Goal: Information Seeking & Learning: Learn about a topic

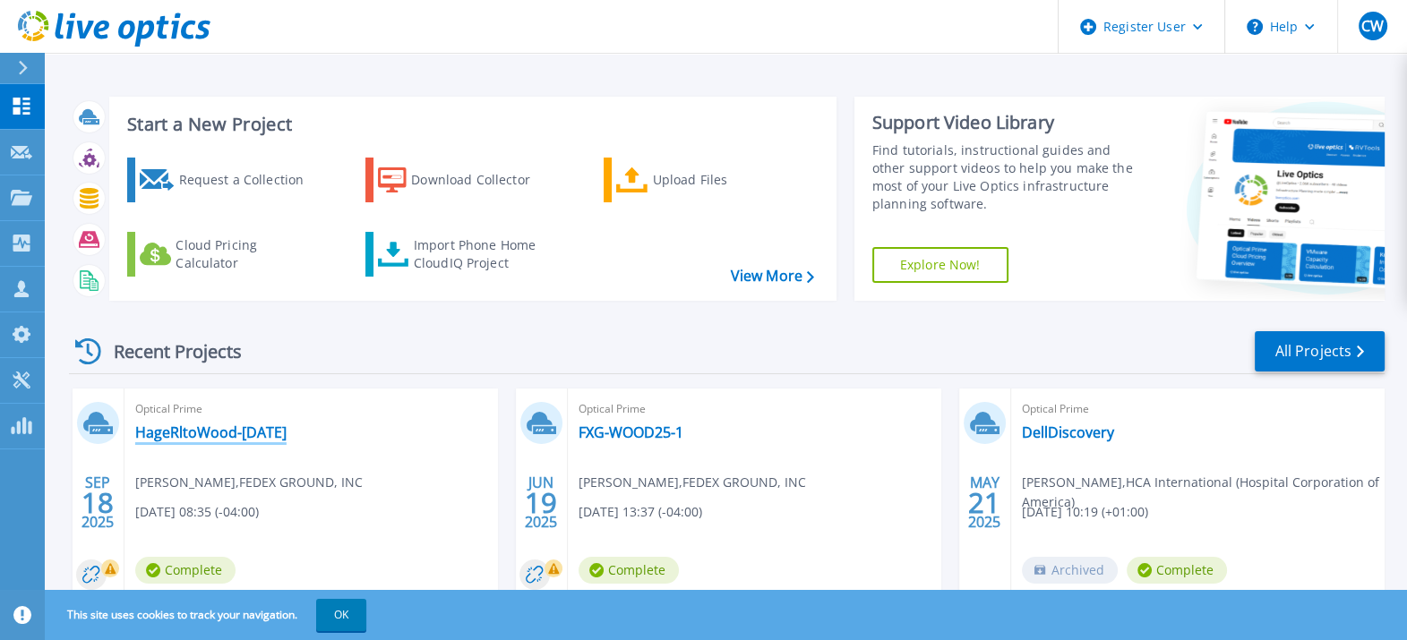
click at [219, 439] on link "HageRltoWood-[DATE]" at bounding box center [210, 433] width 151 height 18
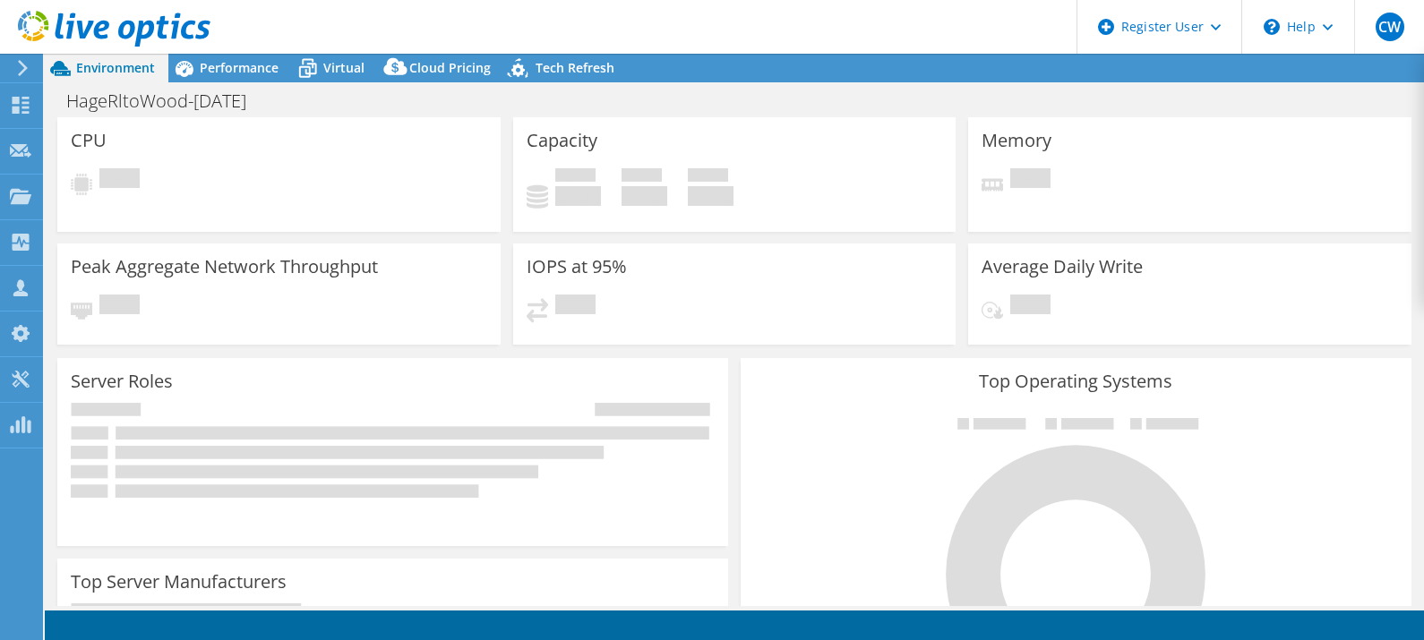
select select "USD"
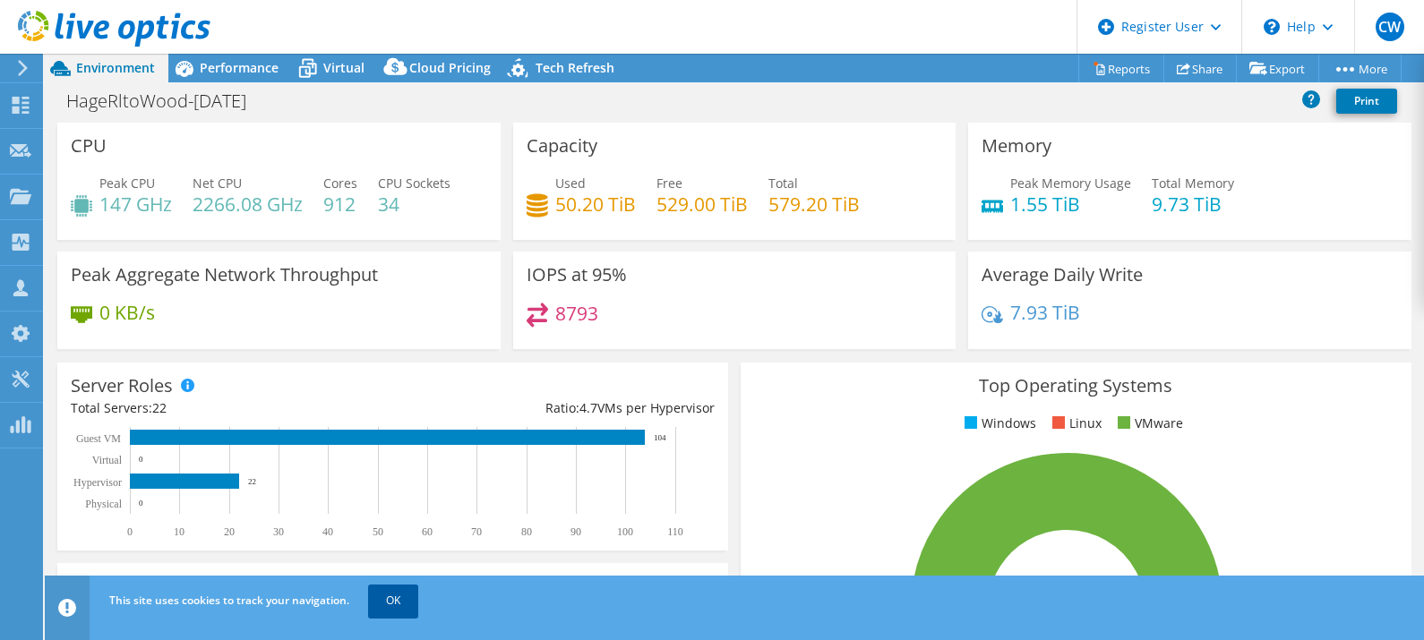
click at [403, 593] on link "OK" at bounding box center [393, 601] width 50 height 32
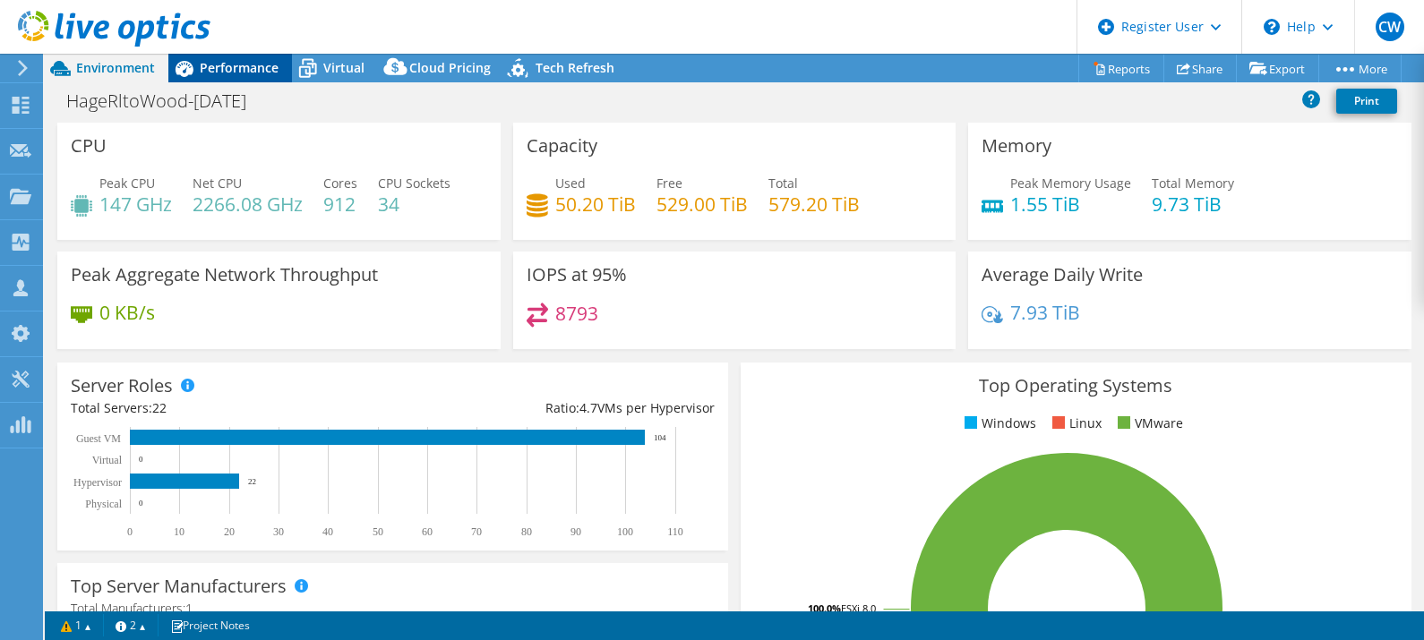
click at [246, 64] on span "Performance" at bounding box center [239, 67] width 79 height 17
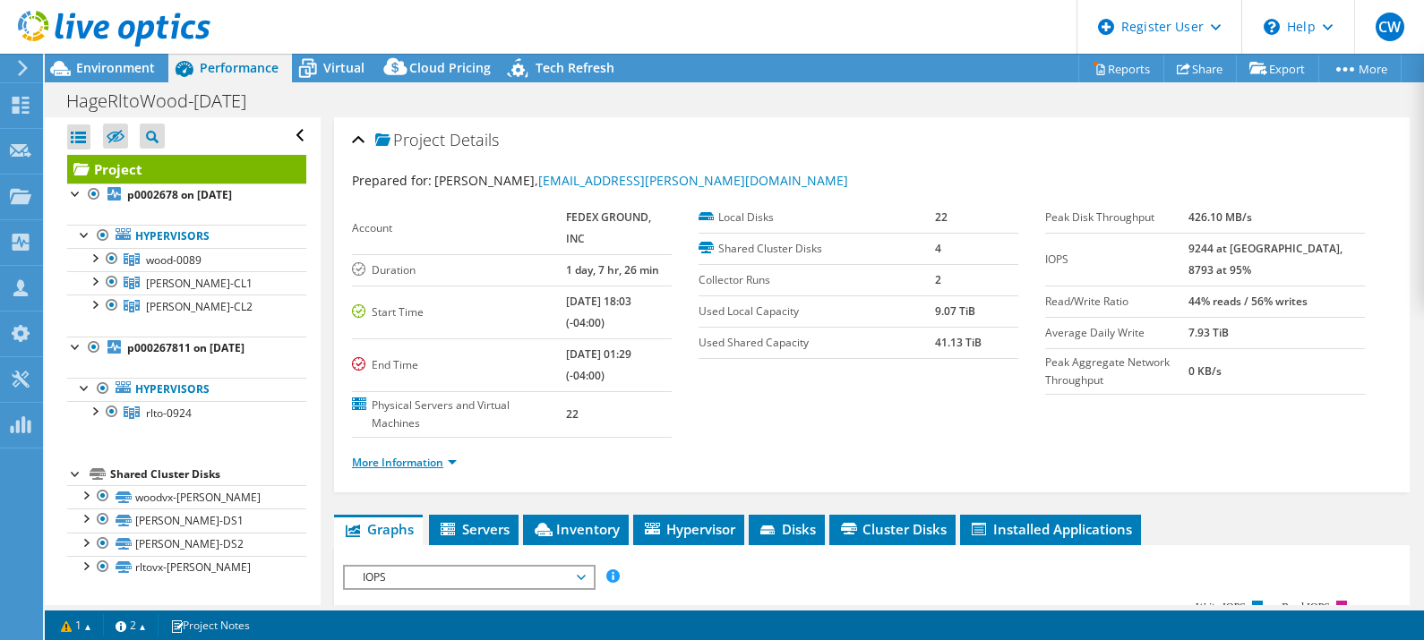
click at [433, 455] on link "More Information" at bounding box center [404, 462] width 105 height 15
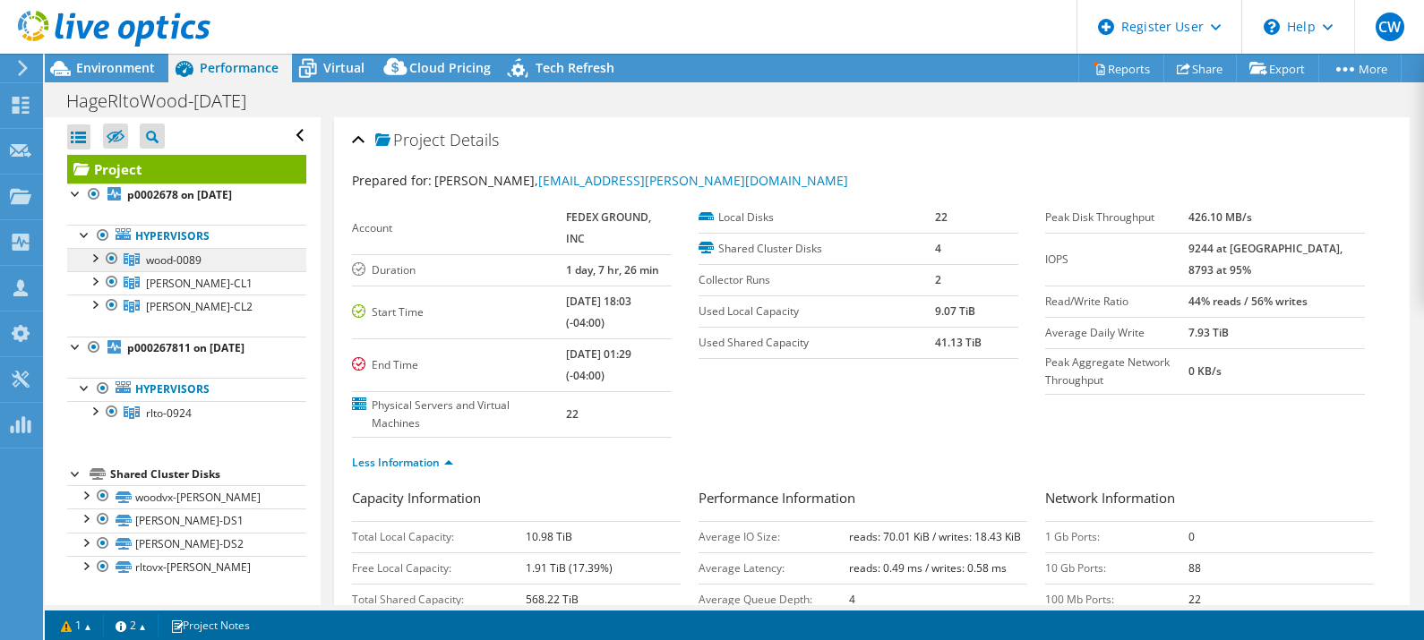
click at [188, 269] on link "wood-0089" at bounding box center [186, 259] width 239 height 23
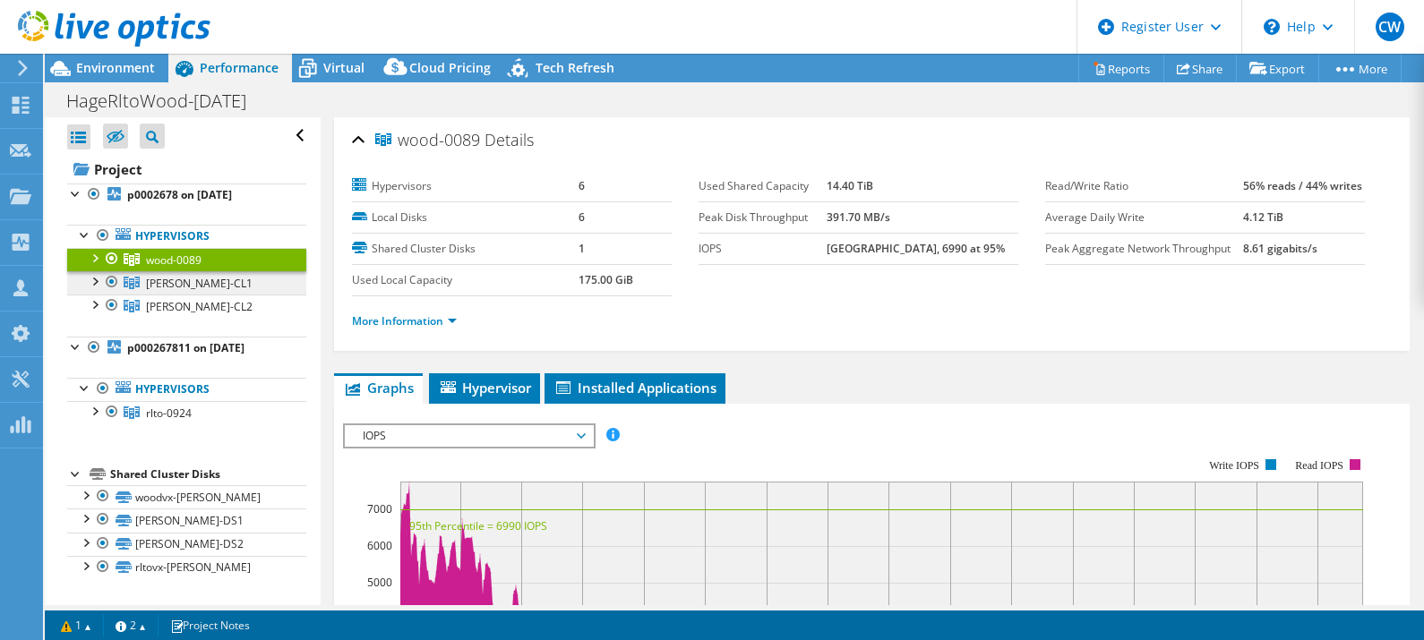
click at [184, 282] on span "[PERSON_NAME]-CL1" at bounding box center [199, 283] width 107 height 15
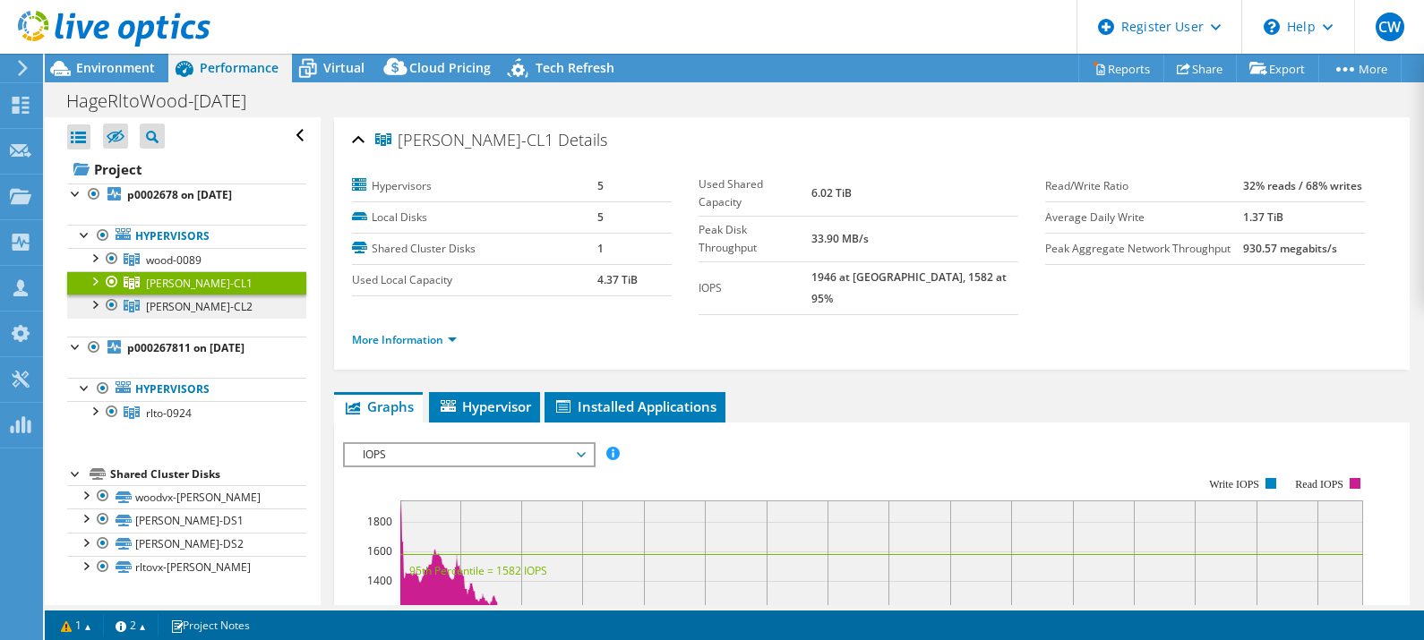
click at [184, 302] on span "[PERSON_NAME]-CL2" at bounding box center [199, 306] width 107 height 15
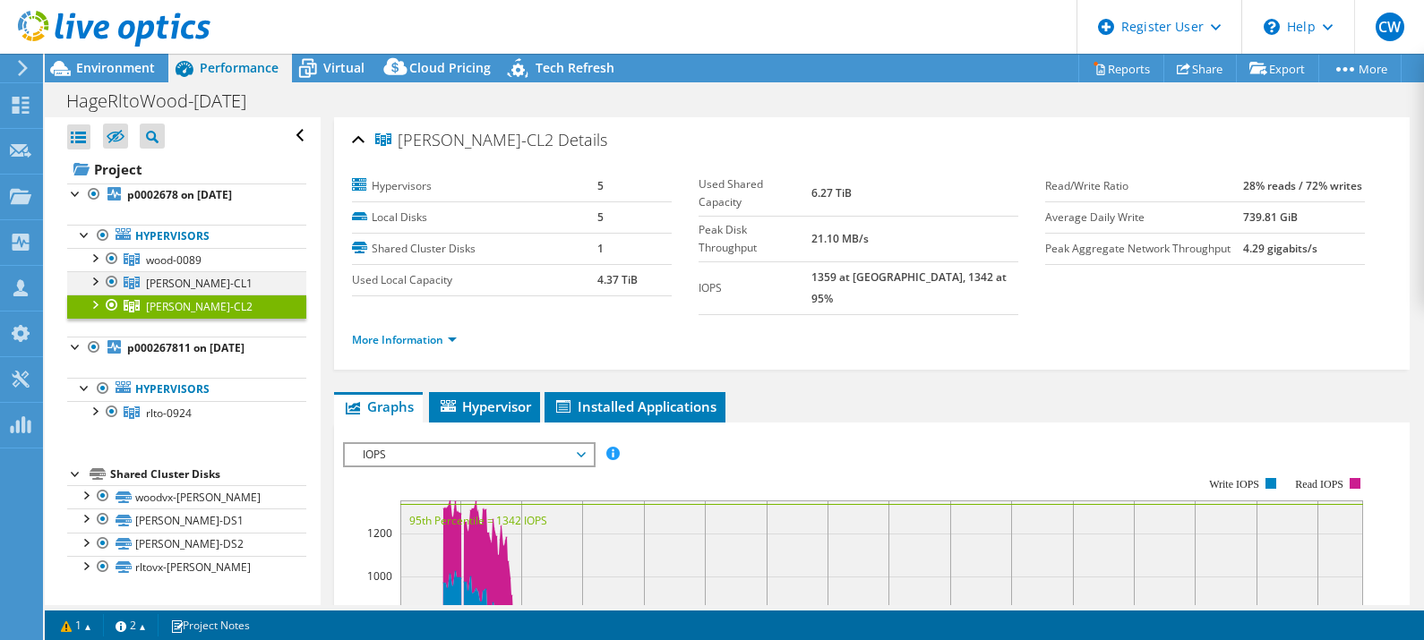
click at [97, 276] on div at bounding box center [94, 280] width 18 height 18
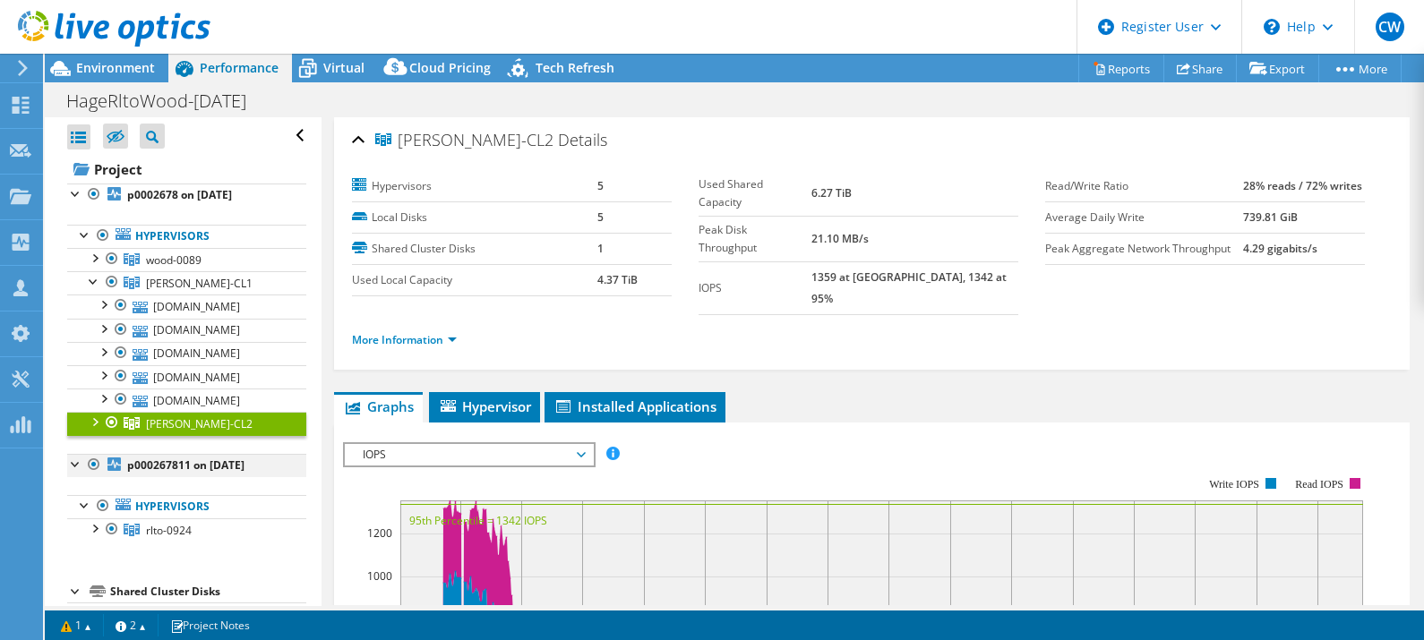
click at [75, 463] on div at bounding box center [76, 463] width 18 height 18
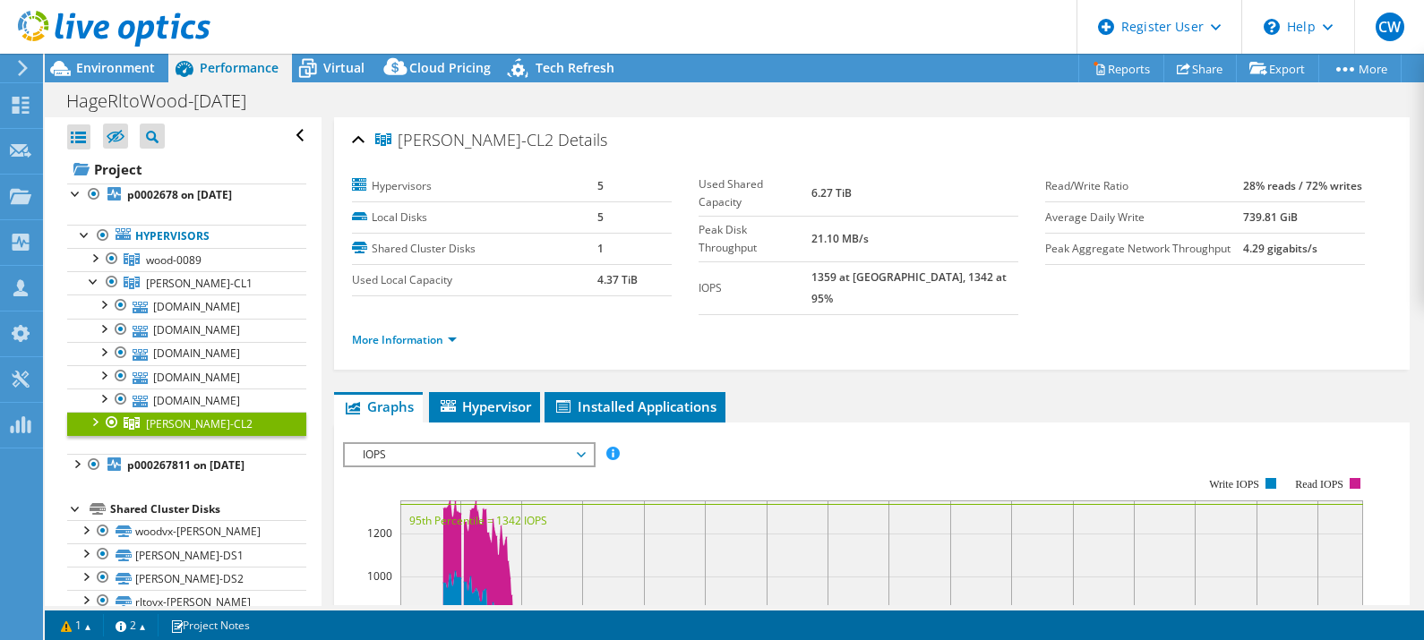
click at [95, 424] on div at bounding box center [94, 421] width 18 height 18
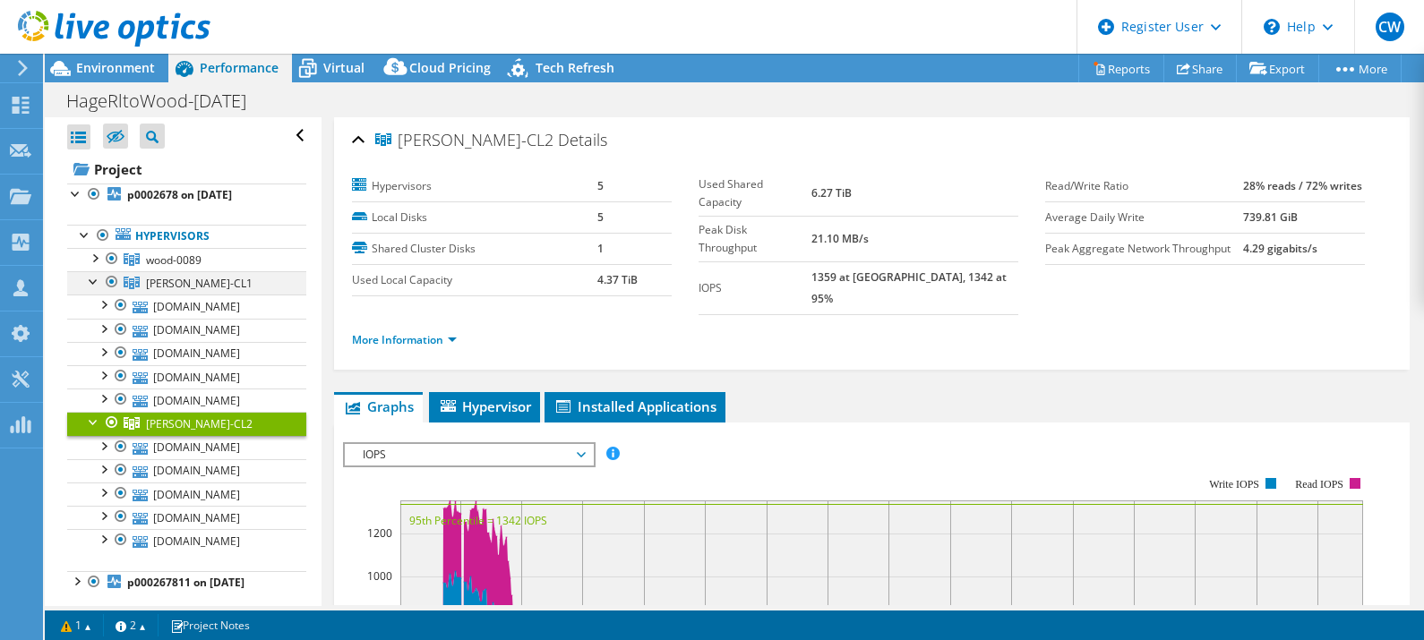
click at [90, 285] on div at bounding box center [94, 280] width 18 height 18
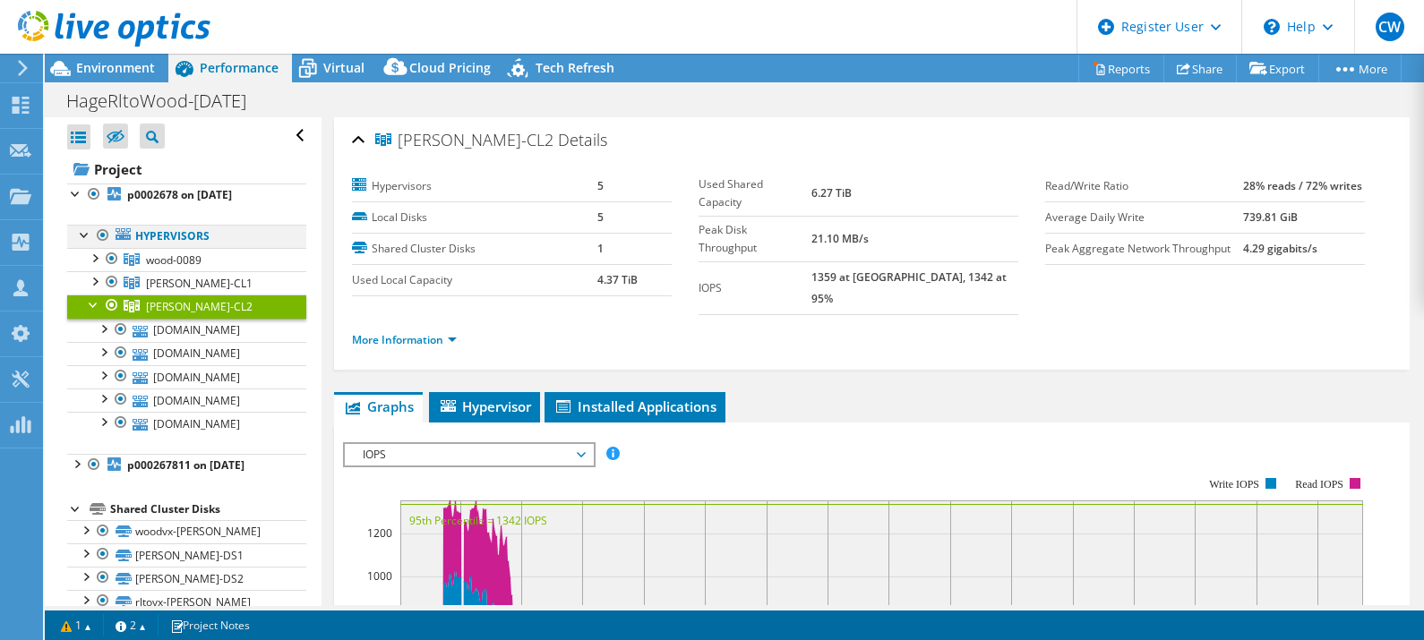
click at [82, 237] on div at bounding box center [85, 234] width 18 height 18
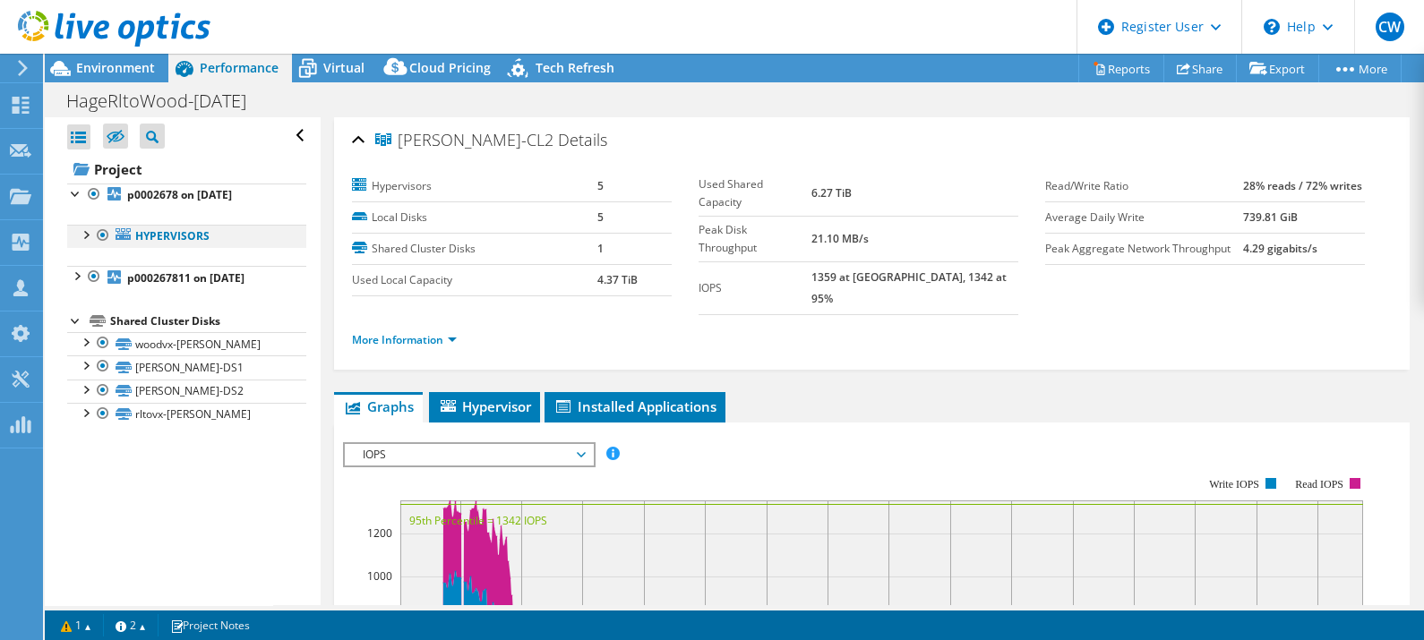
click at [88, 239] on div at bounding box center [85, 234] width 18 height 18
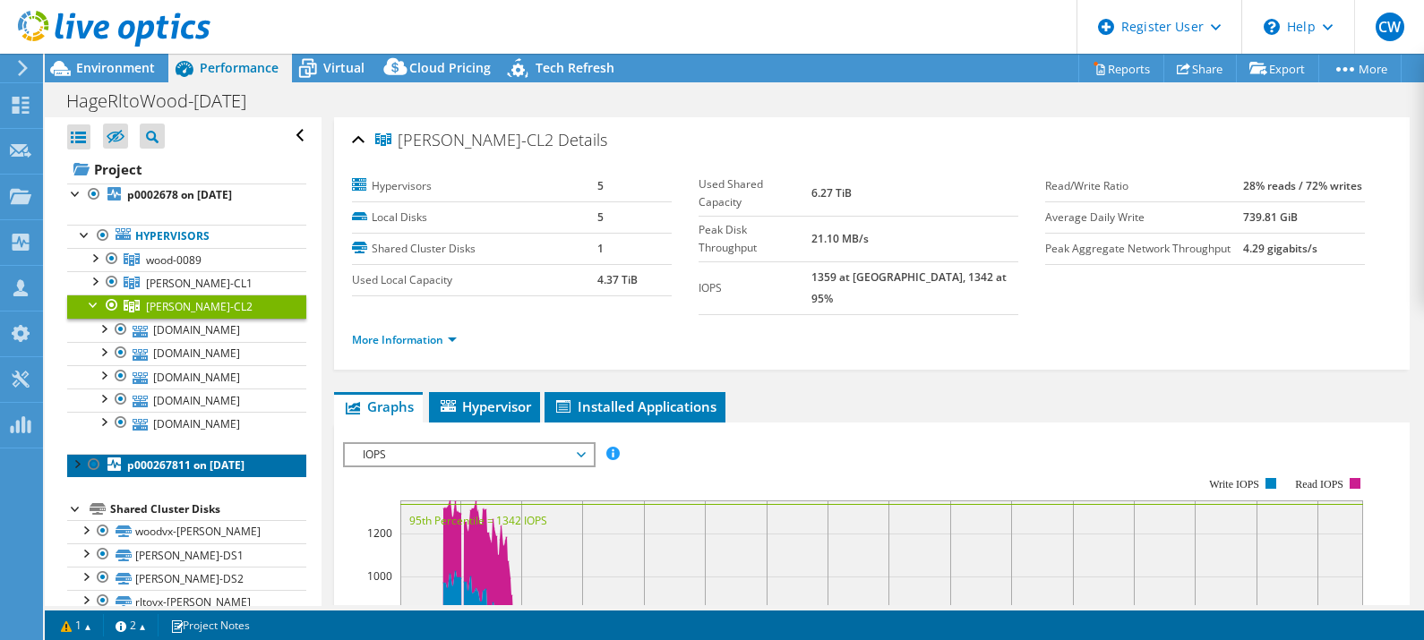
click at [184, 458] on b "p000267811 on [DATE]" at bounding box center [185, 465] width 117 height 15
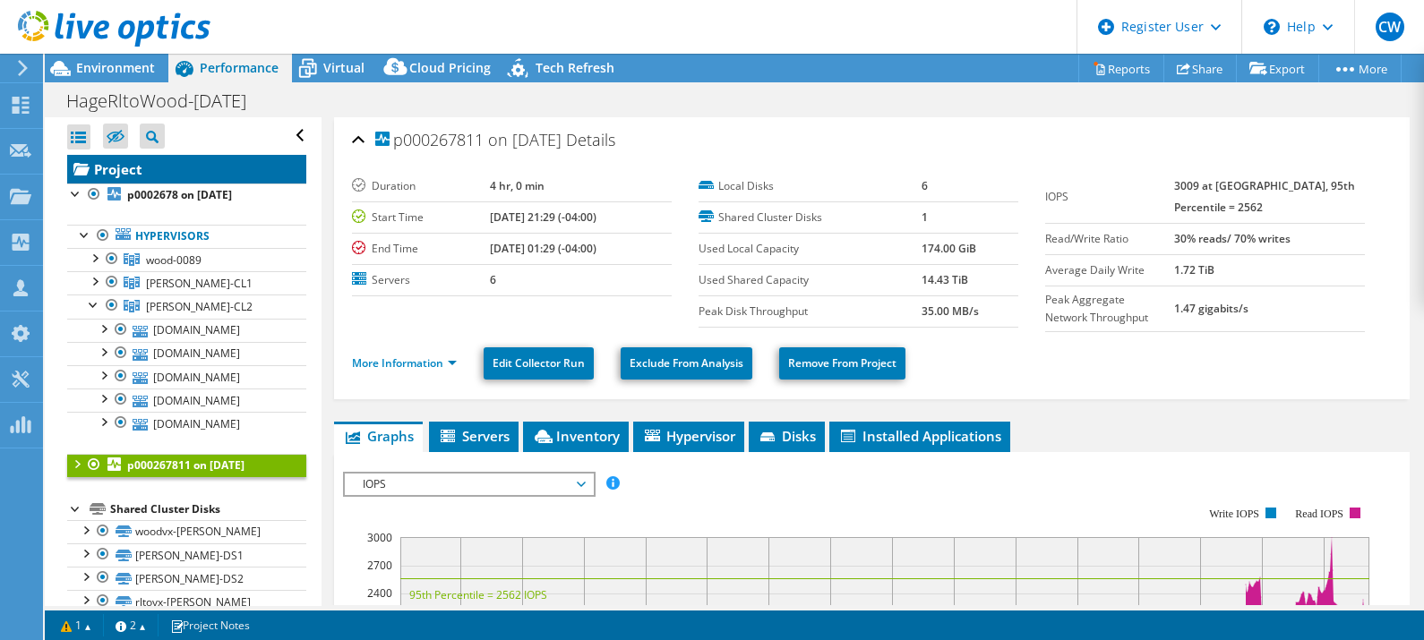
click at [119, 164] on link "Project" at bounding box center [186, 169] width 239 height 29
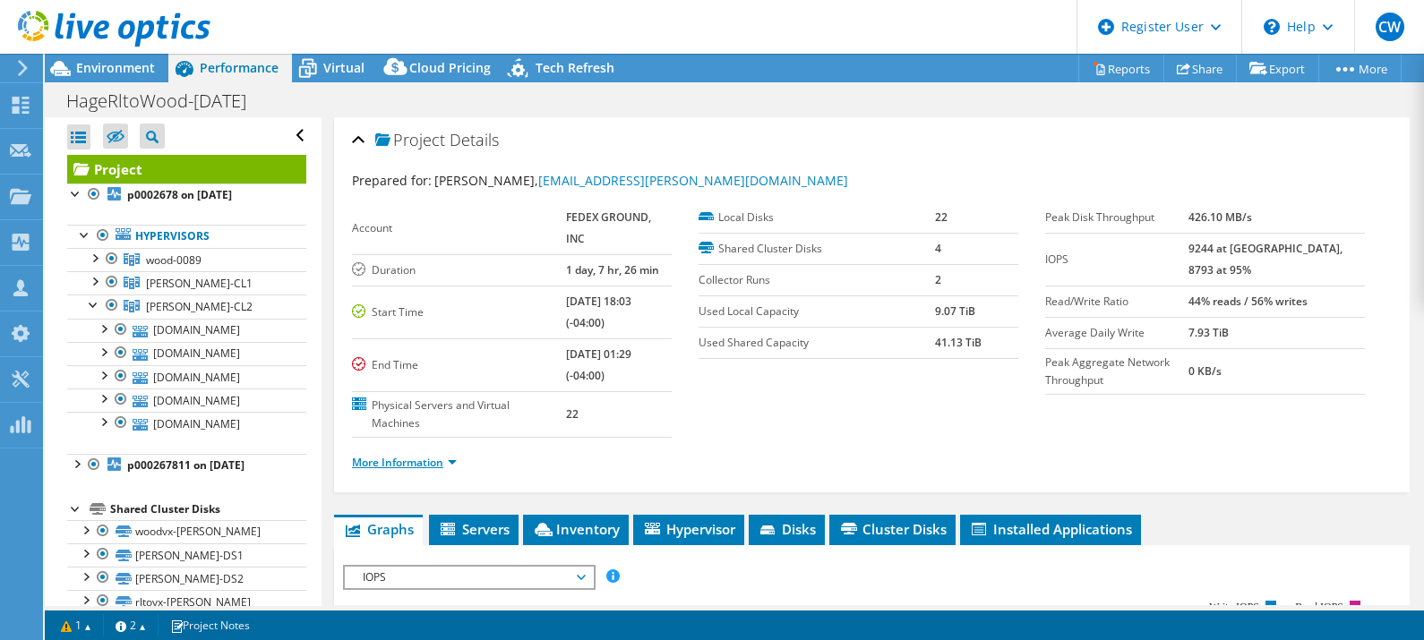
click at [434, 455] on link "More Information" at bounding box center [404, 462] width 105 height 15
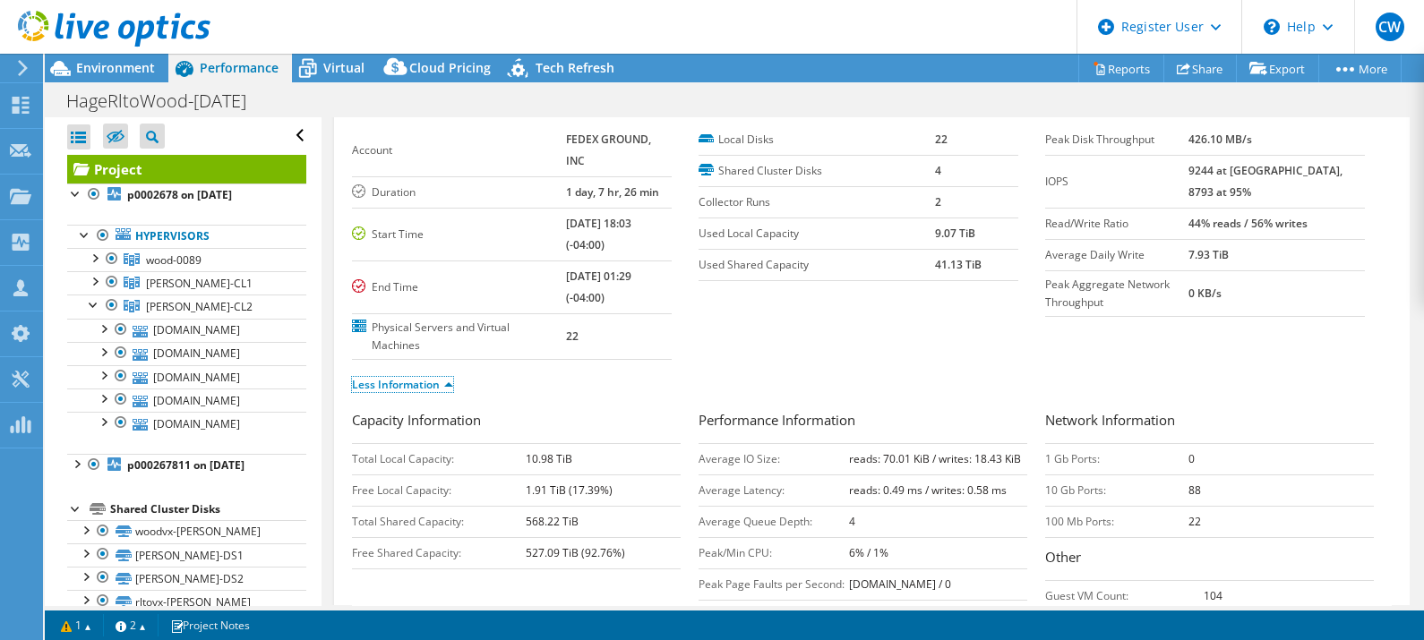
scroll to position [85, 0]
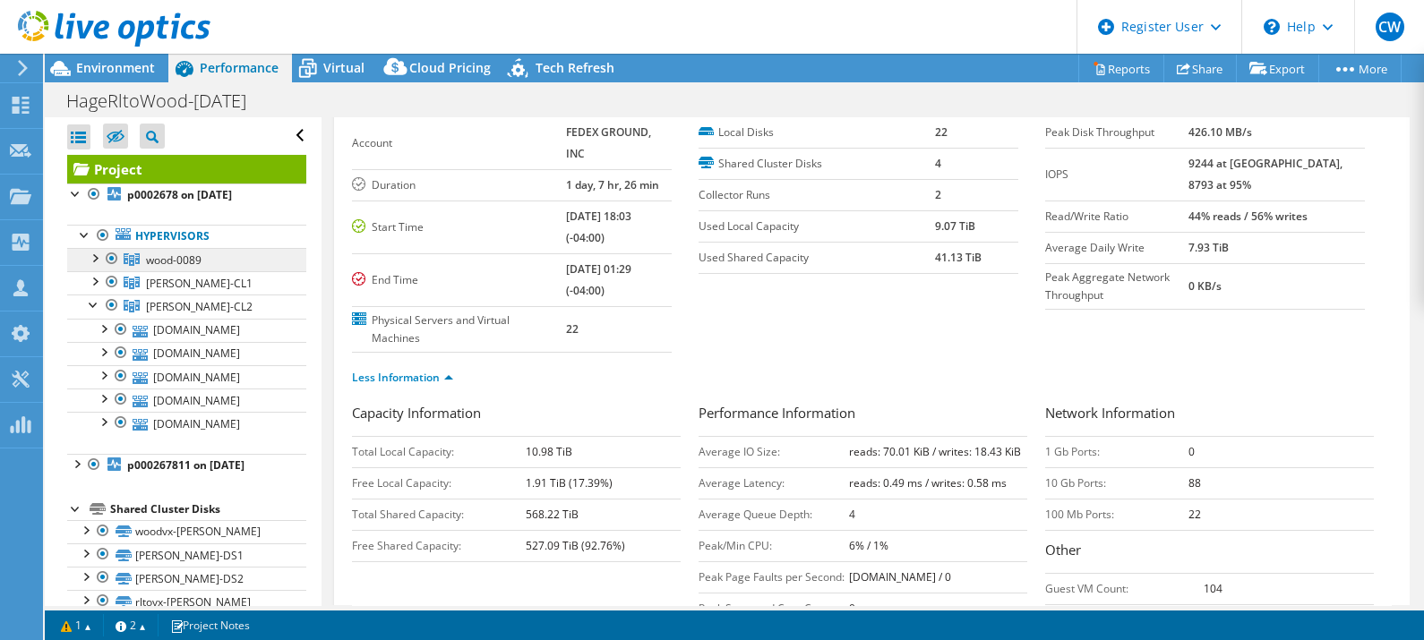
click at [176, 259] on span "wood-0089" at bounding box center [174, 260] width 56 height 15
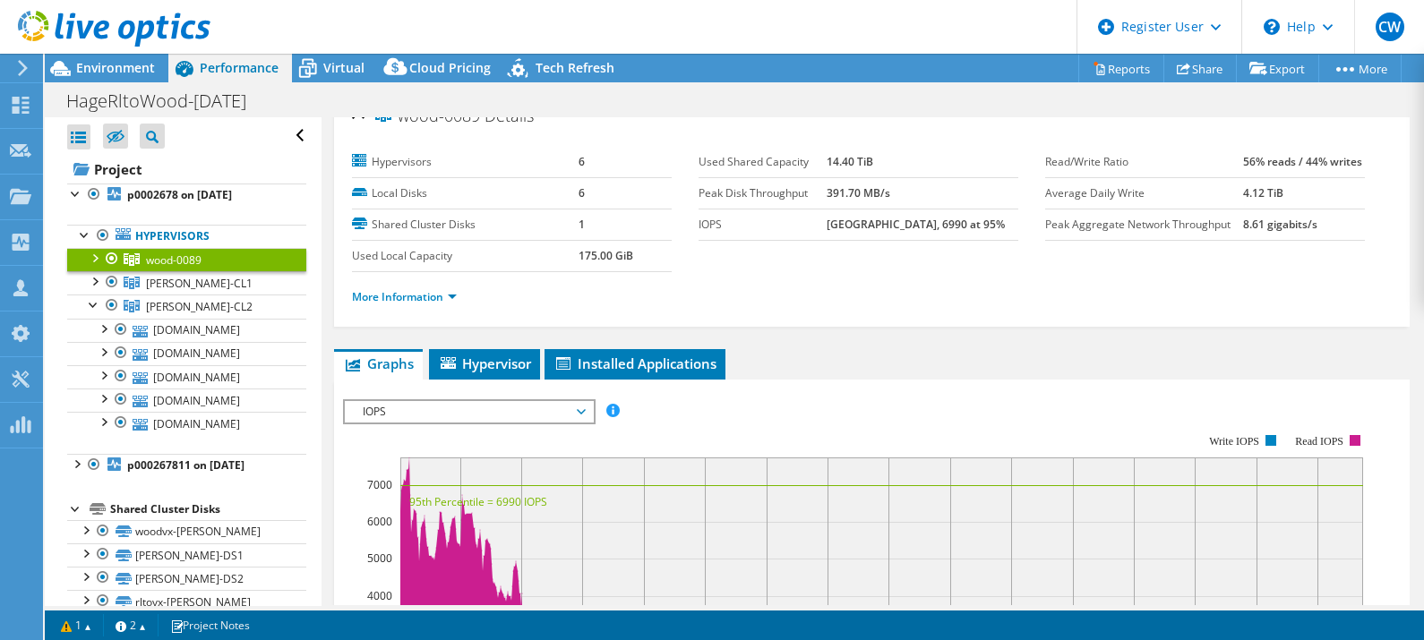
scroll to position [0, 0]
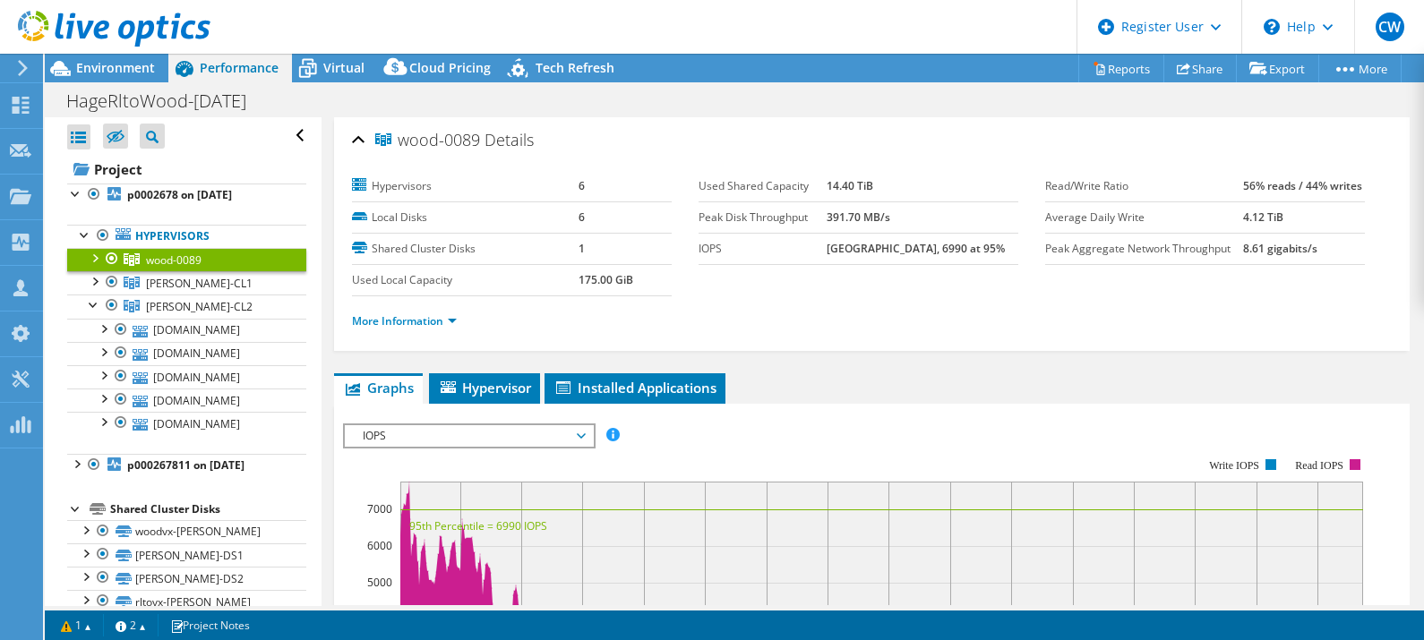
click at [434, 327] on li "More Information" at bounding box center [410, 322] width 116 height 20
click at [432, 319] on link "More Information" at bounding box center [404, 320] width 105 height 15
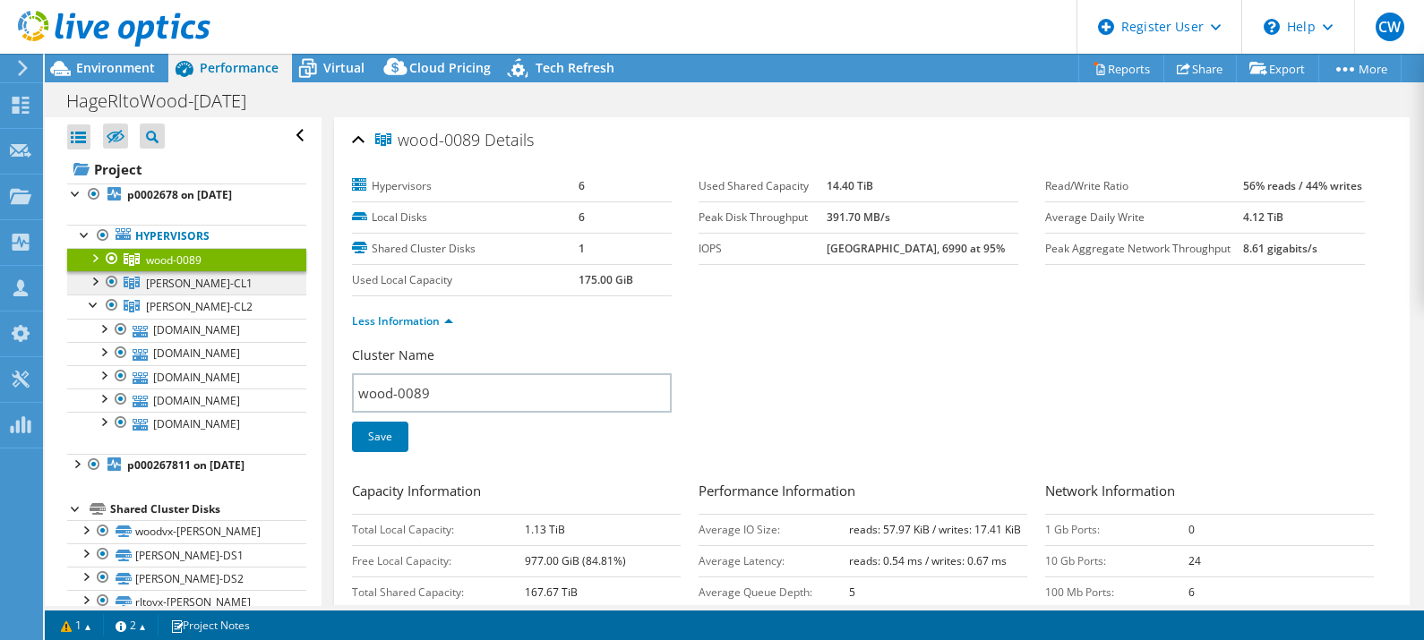
click at [190, 288] on span "[PERSON_NAME]-CL1" at bounding box center [199, 283] width 107 height 15
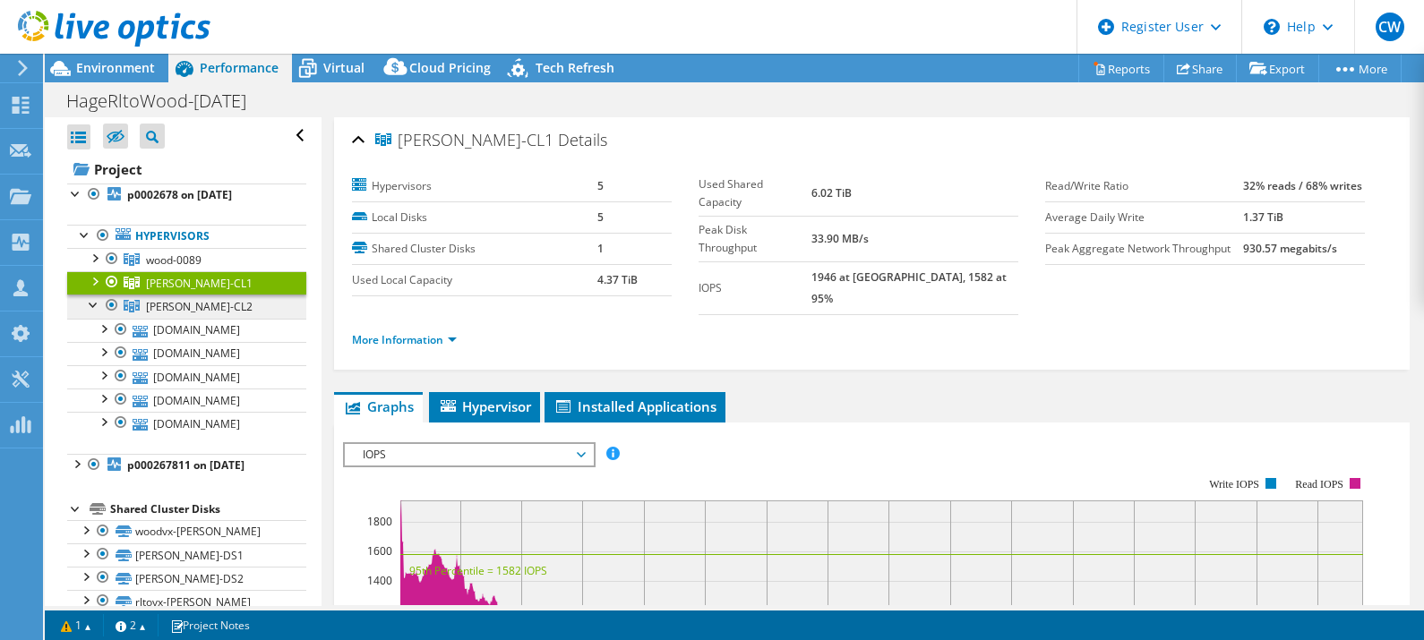
click at [208, 303] on link "[PERSON_NAME]-CL2" at bounding box center [186, 306] width 239 height 23
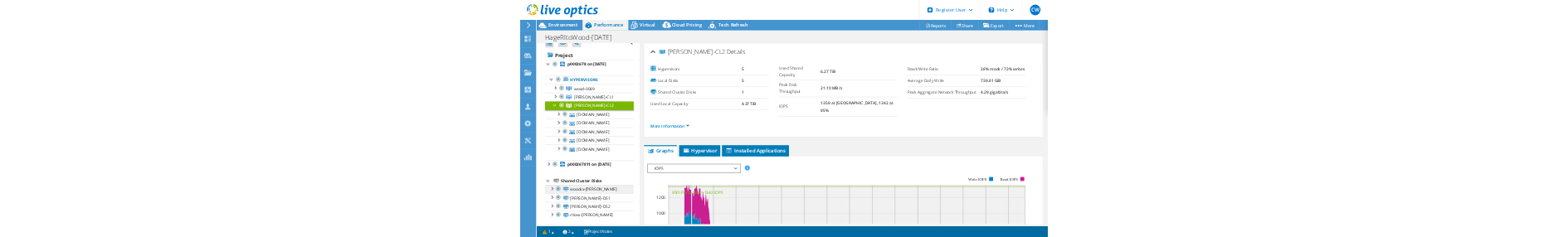
scroll to position [25, 0]
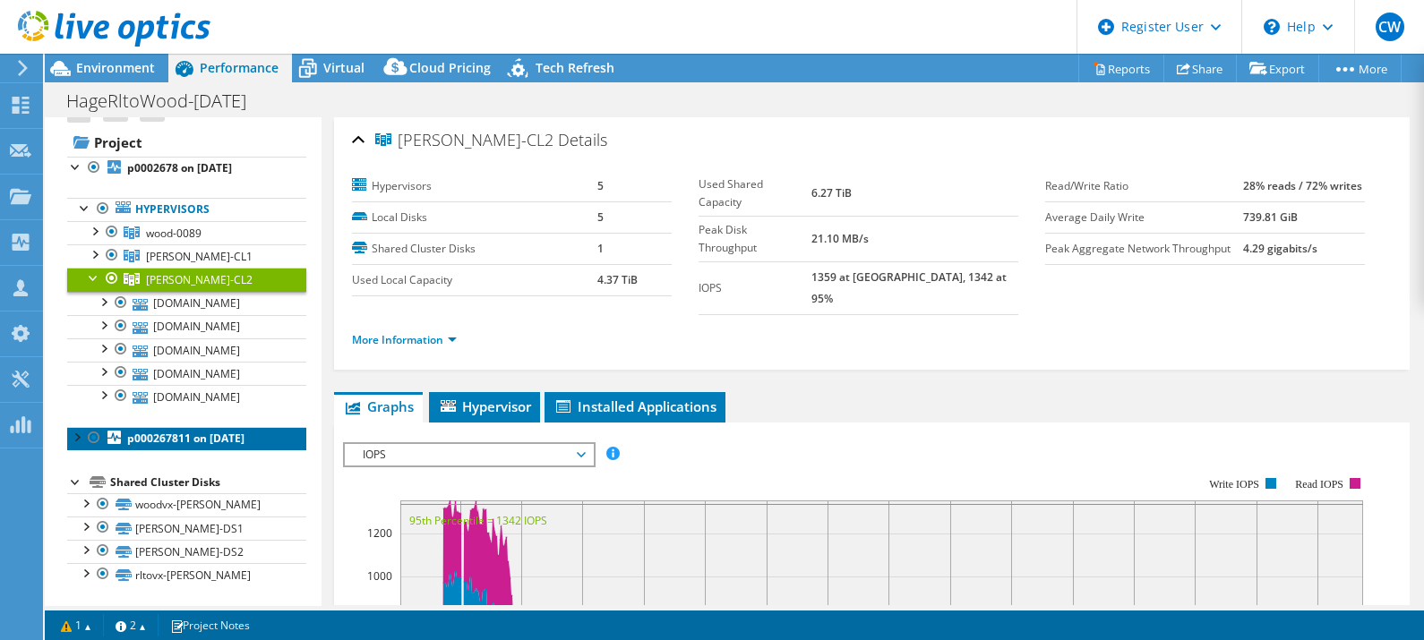
click at [190, 441] on b "p000267811 on [DATE]" at bounding box center [185, 438] width 117 height 15
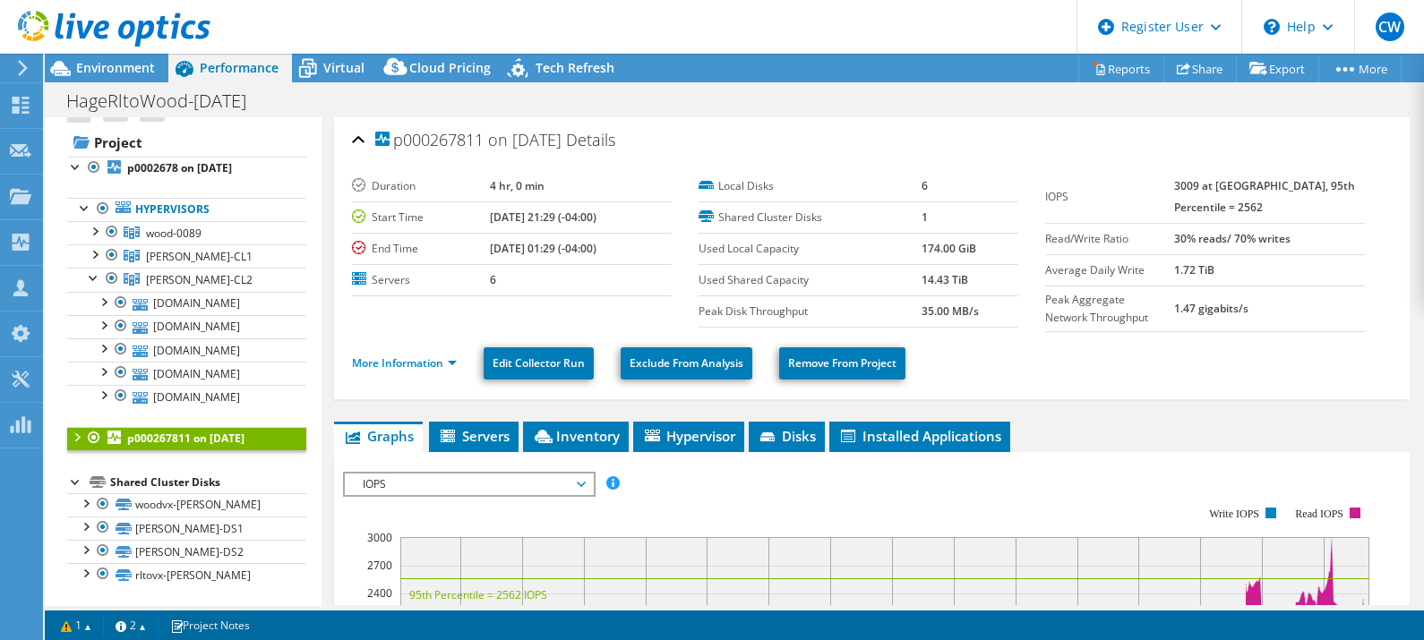
click at [74, 436] on div at bounding box center [76, 436] width 18 height 18
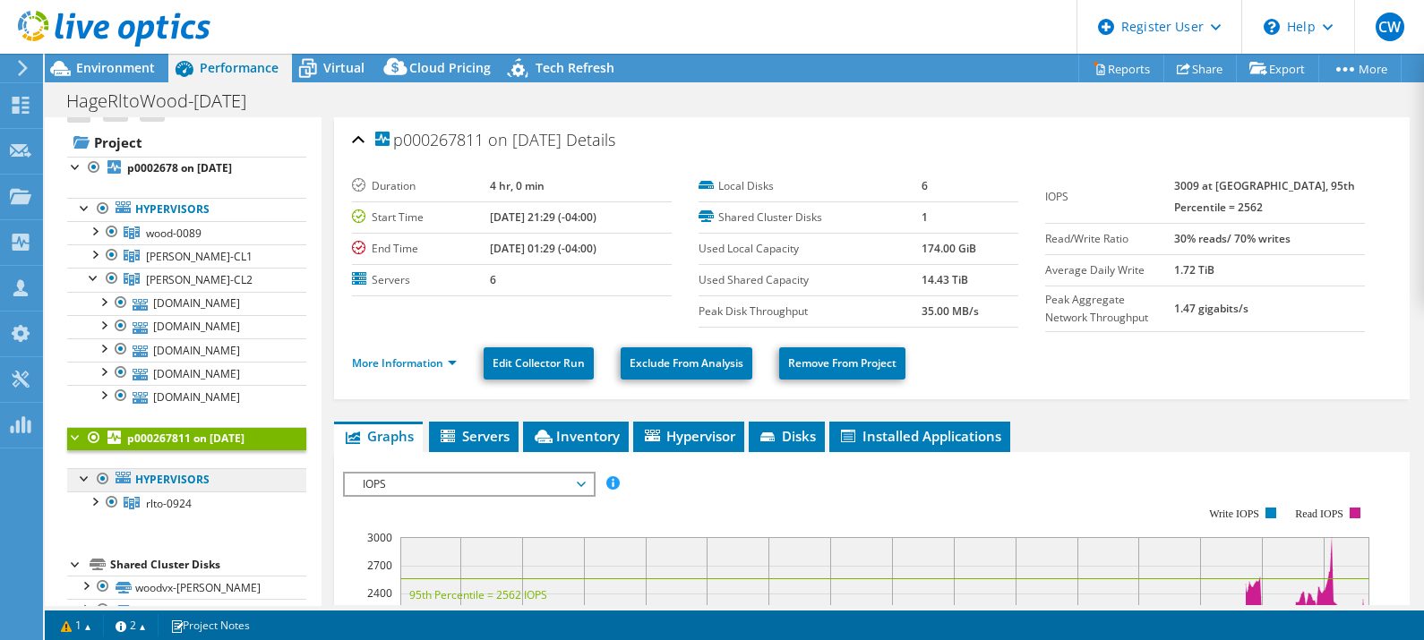
click at [182, 477] on link "Hypervisors" at bounding box center [186, 479] width 239 height 23
click at [159, 496] on span "rlto-0924" at bounding box center [169, 503] width 46 height 15
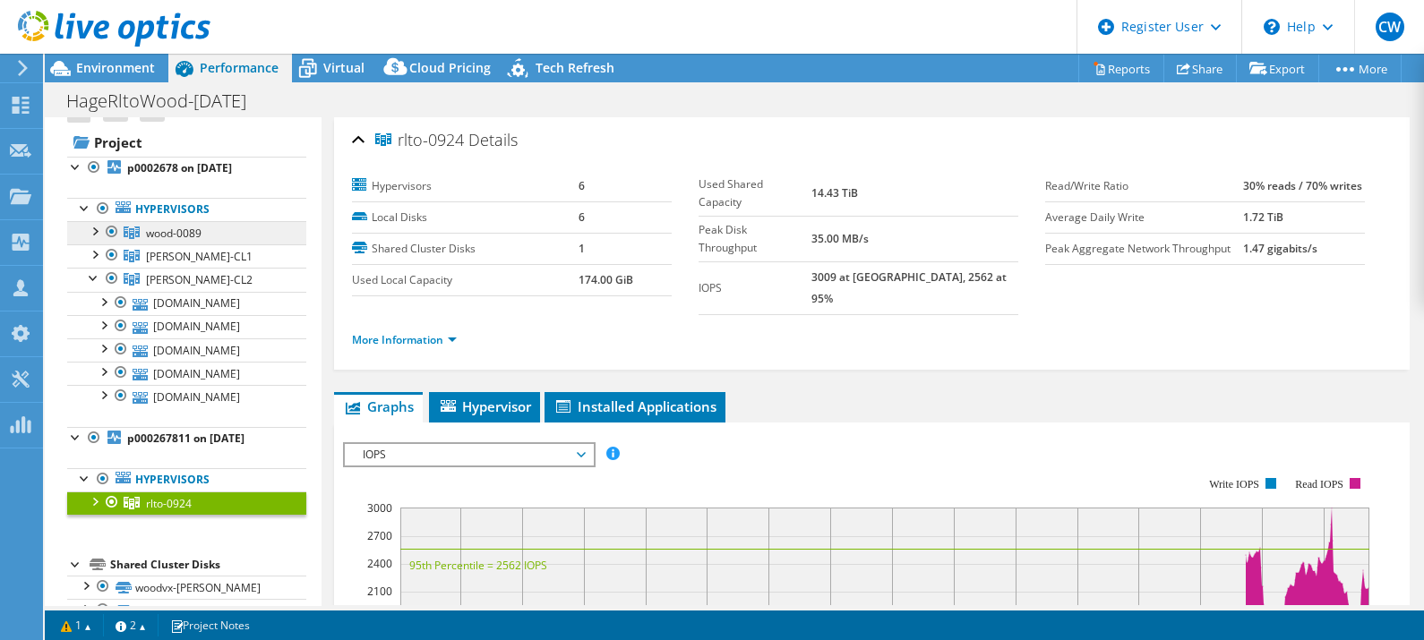
click at [196, 234] on span "wood-0089" at bounding box center [174, 233] width 56 height 15
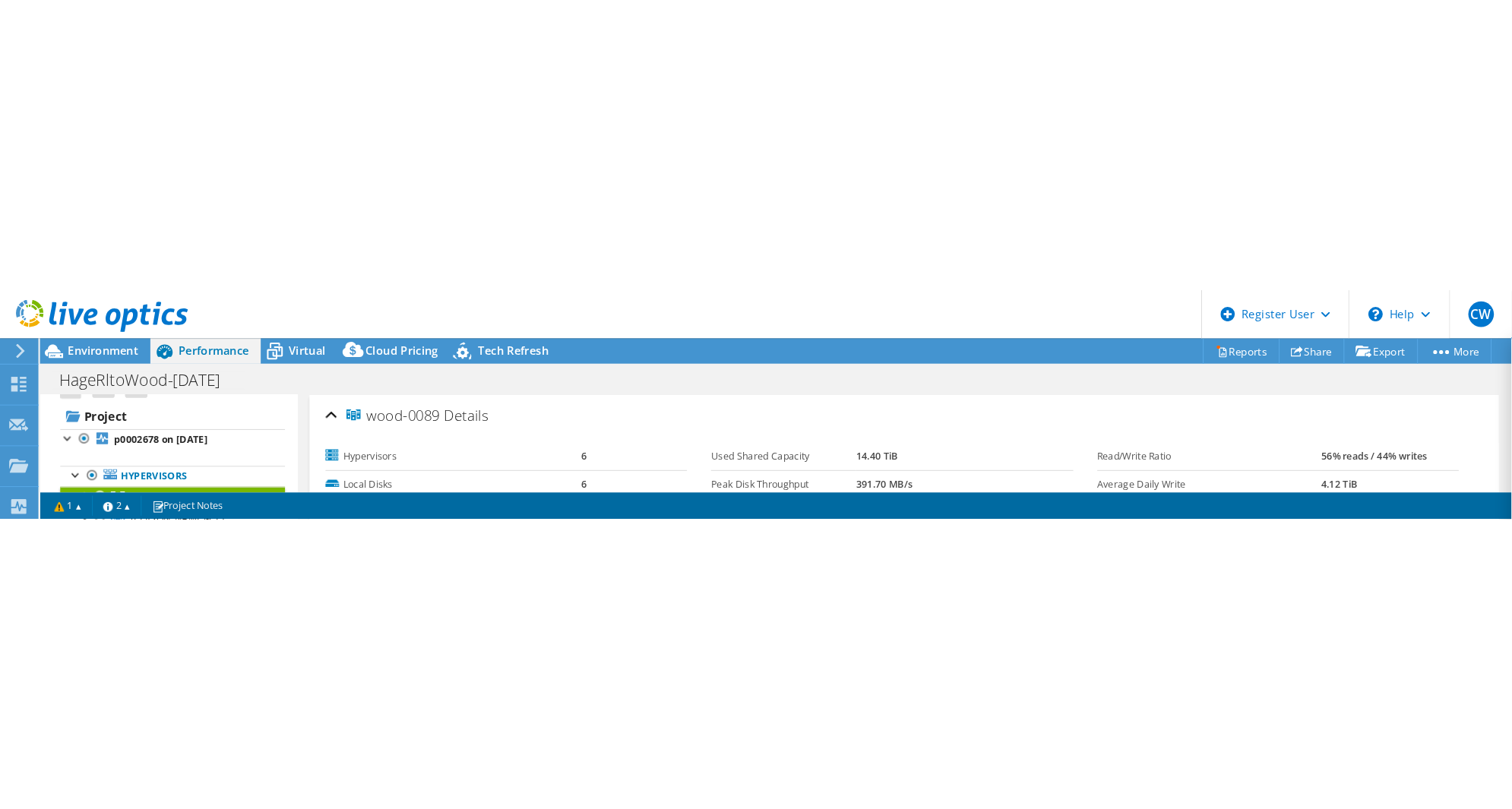
scroll to position [0, 0]
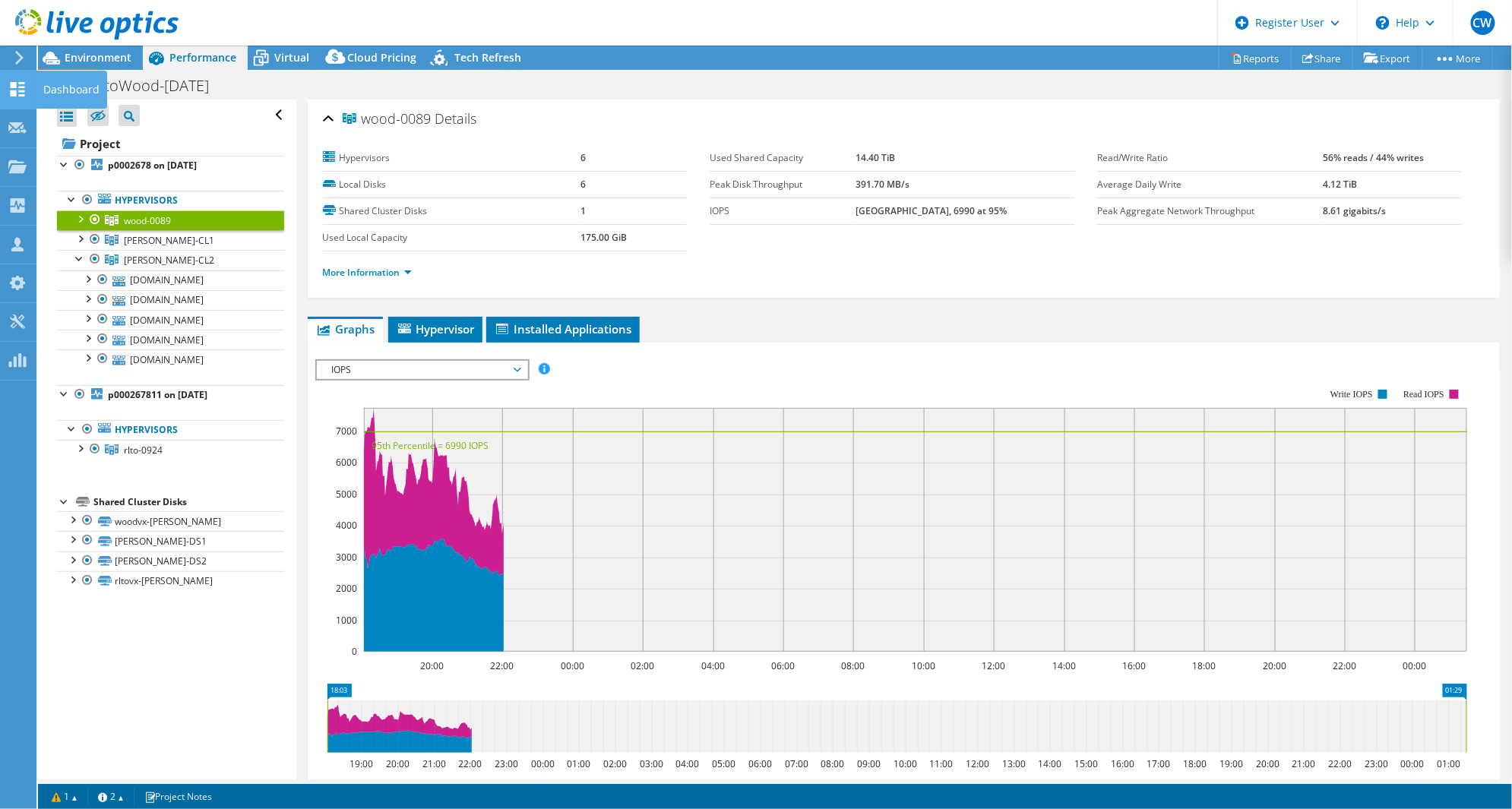
click at [19, 85] on icon at bounding box center [17, 89] width 18 height 14
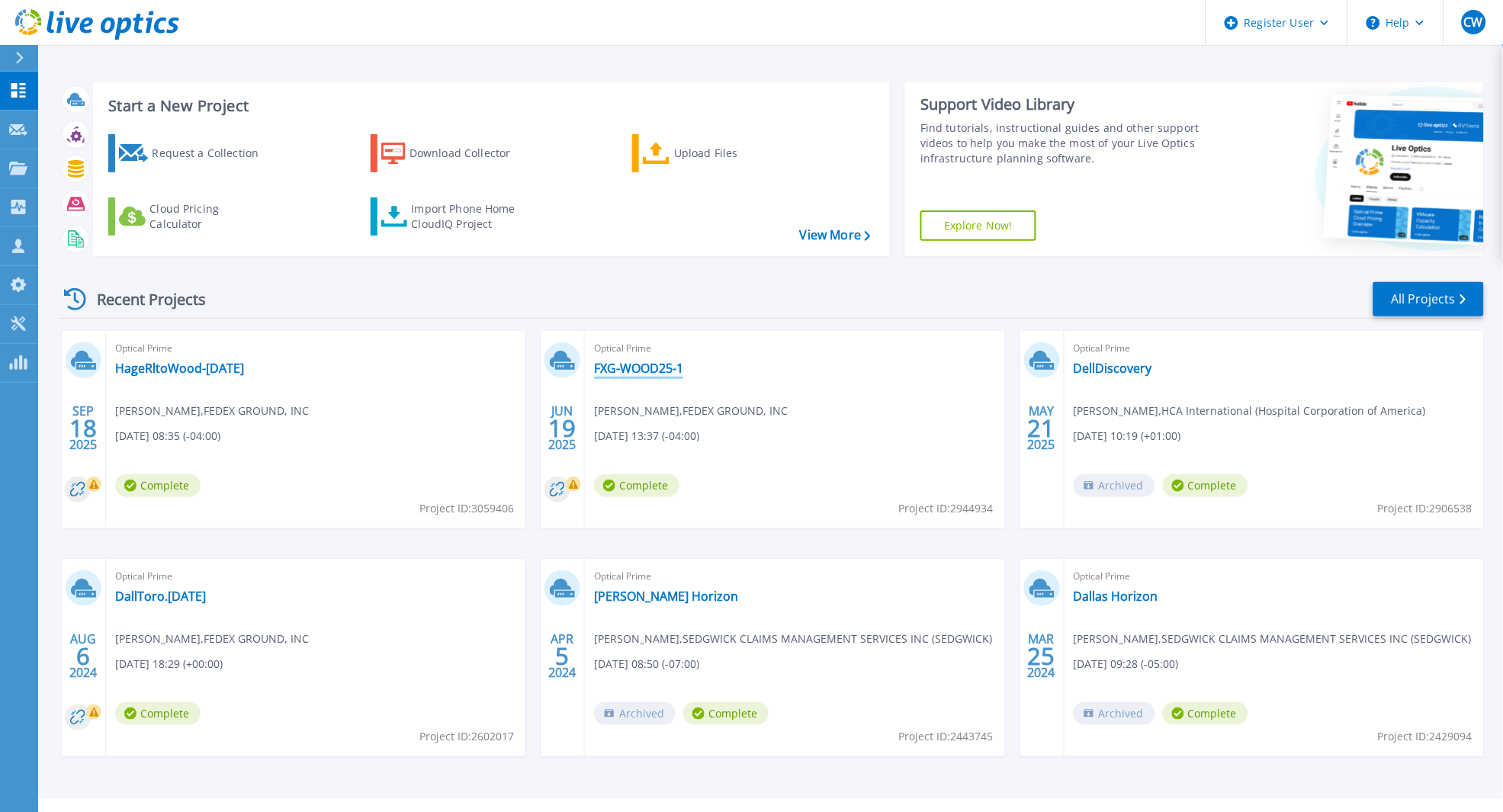
click at [636, 369] on link "FXG-WOOD25-1" at bounding box center [639, 369] width 89 height 15
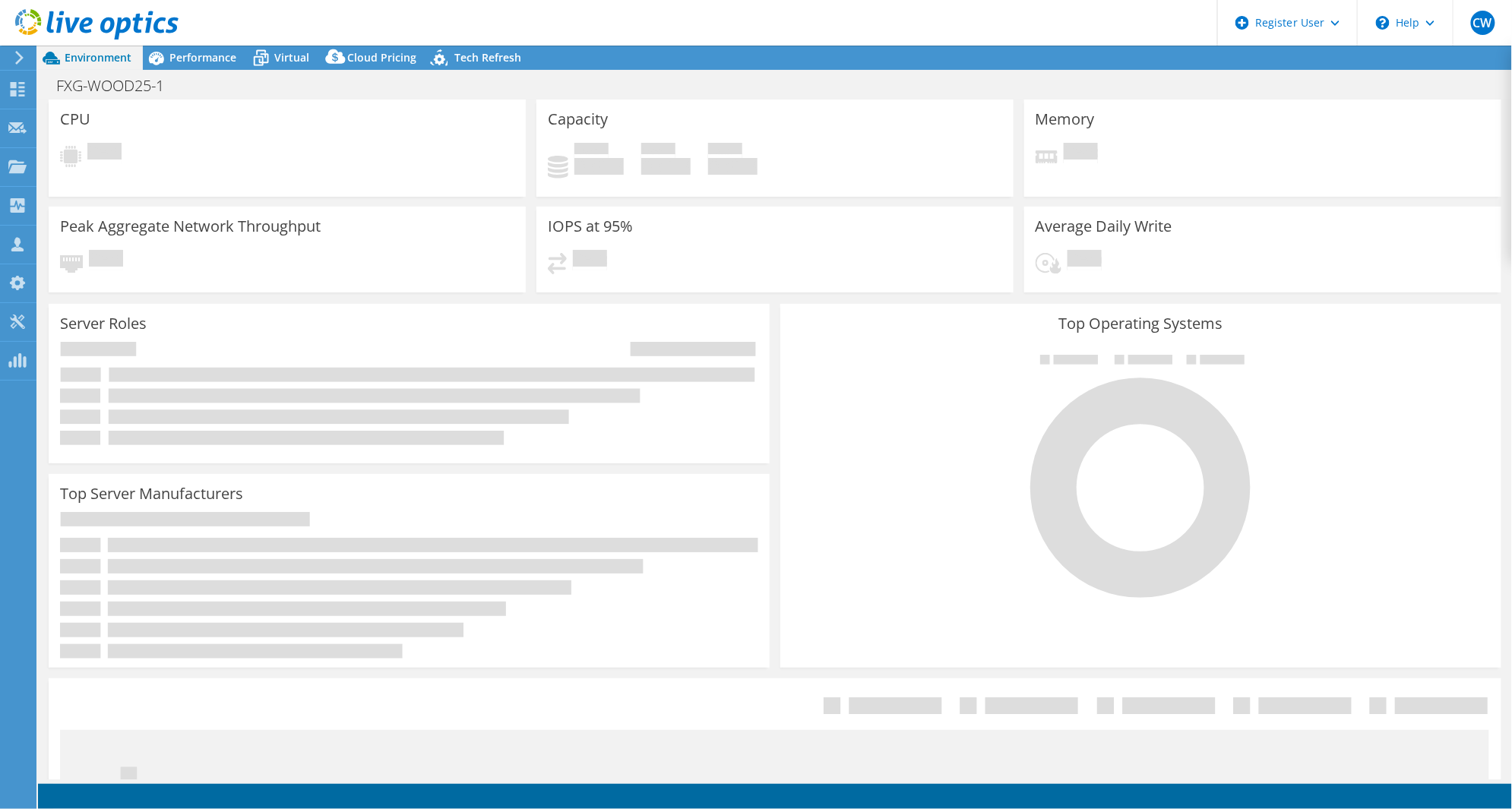
select select "USD"
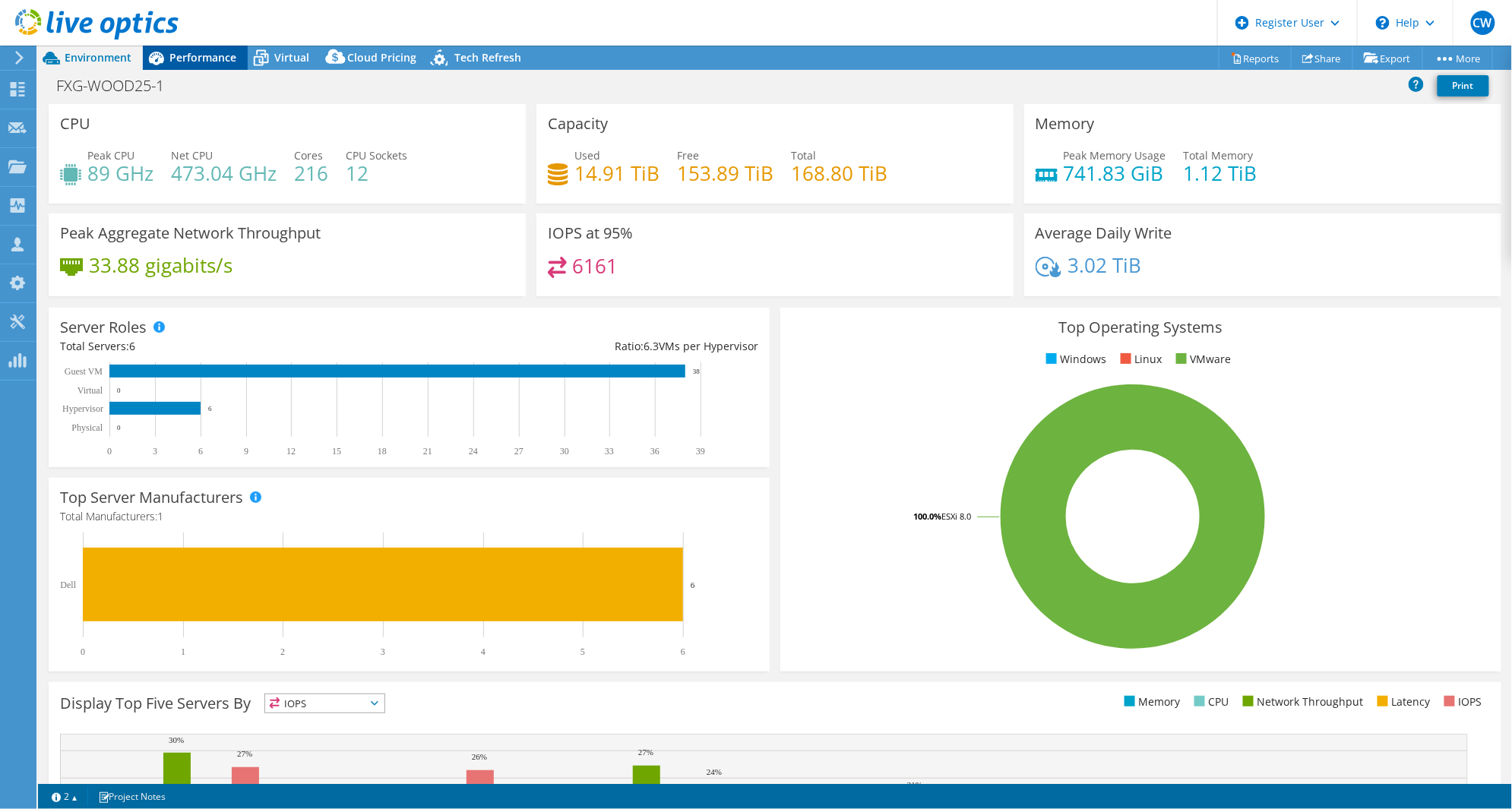
click at [205, 62] on span "Performance" at bounding box center [203, 57] width 67 height 14
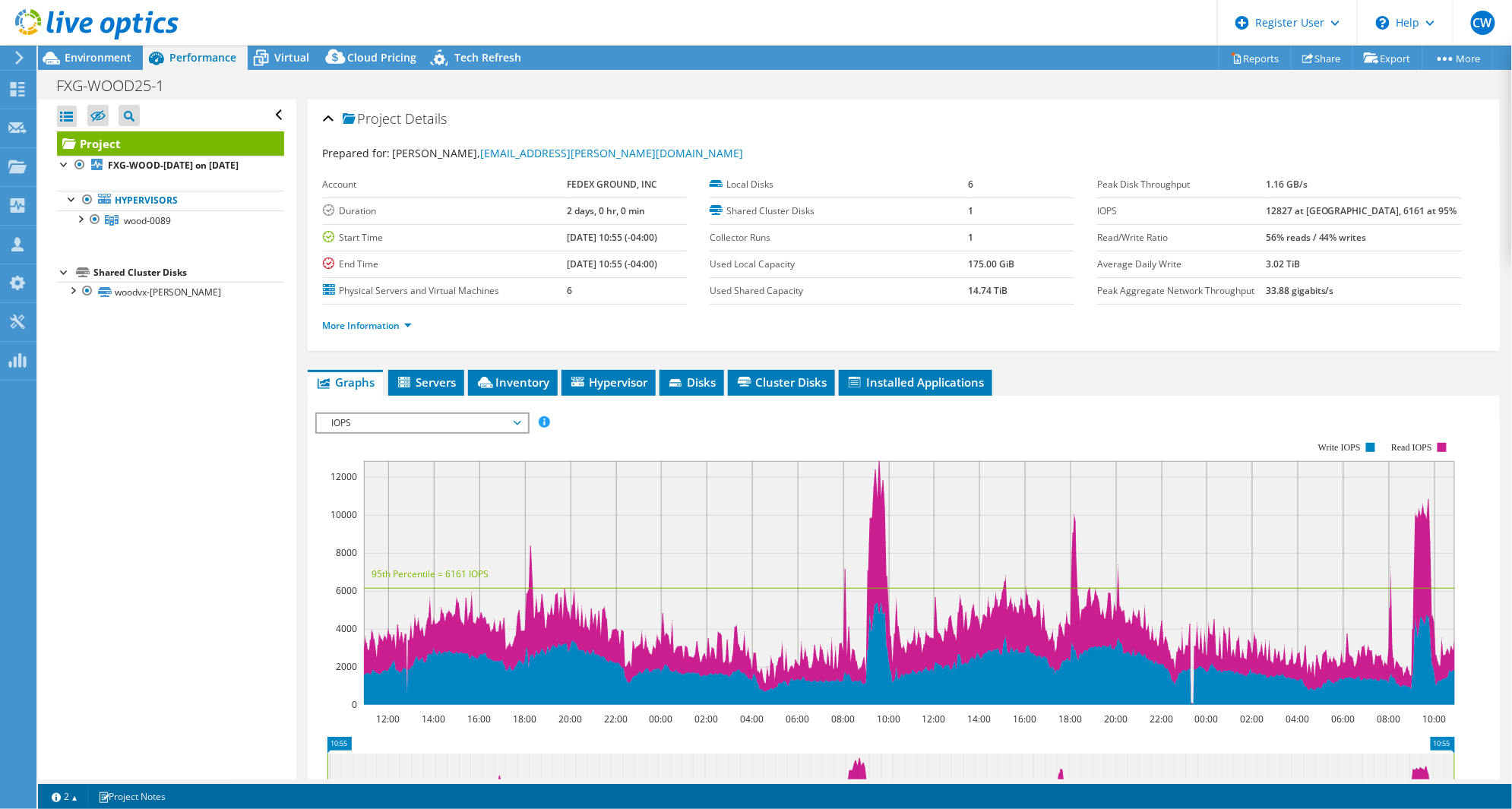
click at [513, 421] on span "IOPS" at bounding box center [422, 422] width 195 height 18
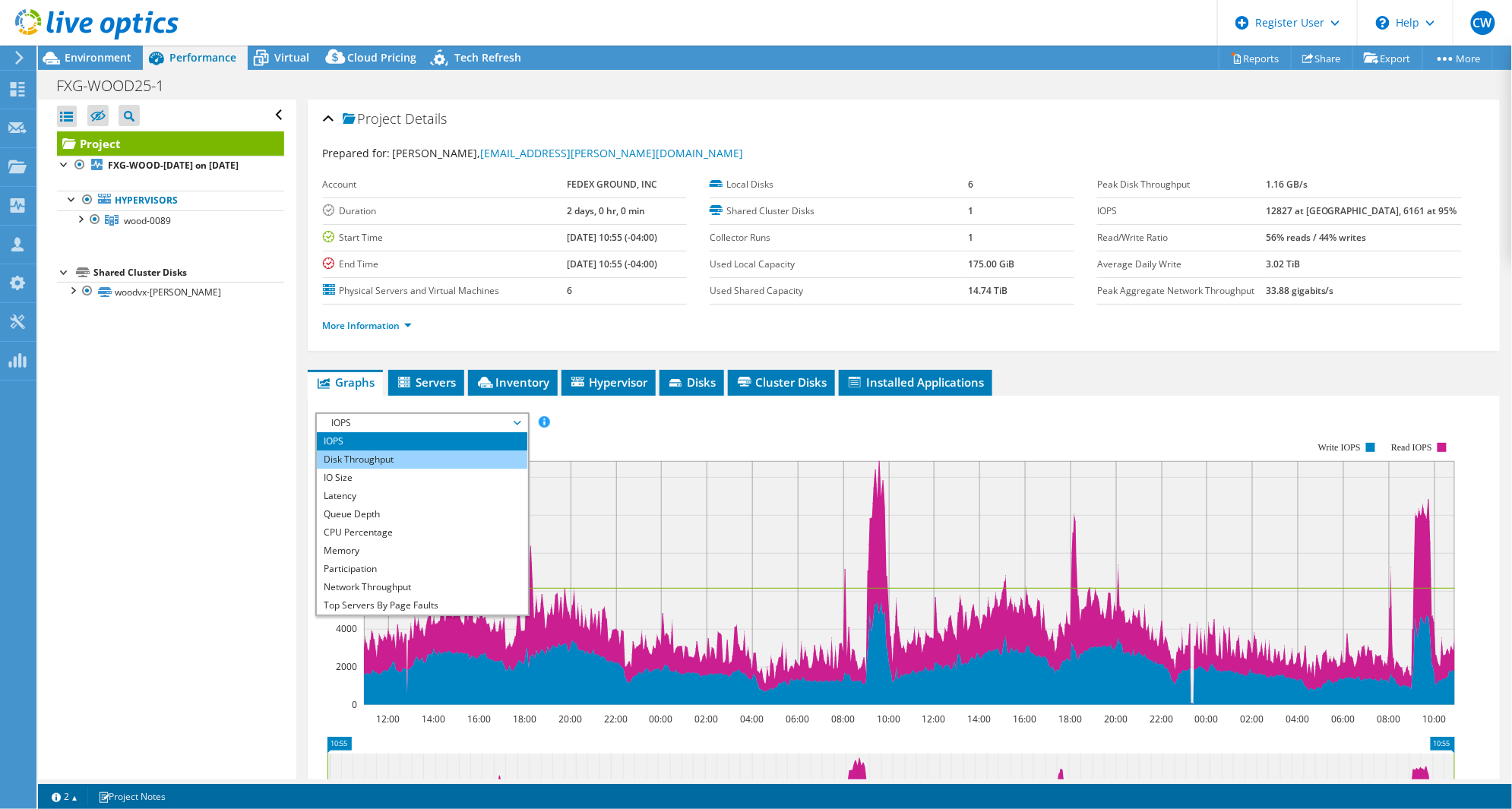
click at [382, 463] on li "Disk Throughput" at bounding box center [422, 459] width 210 height 18
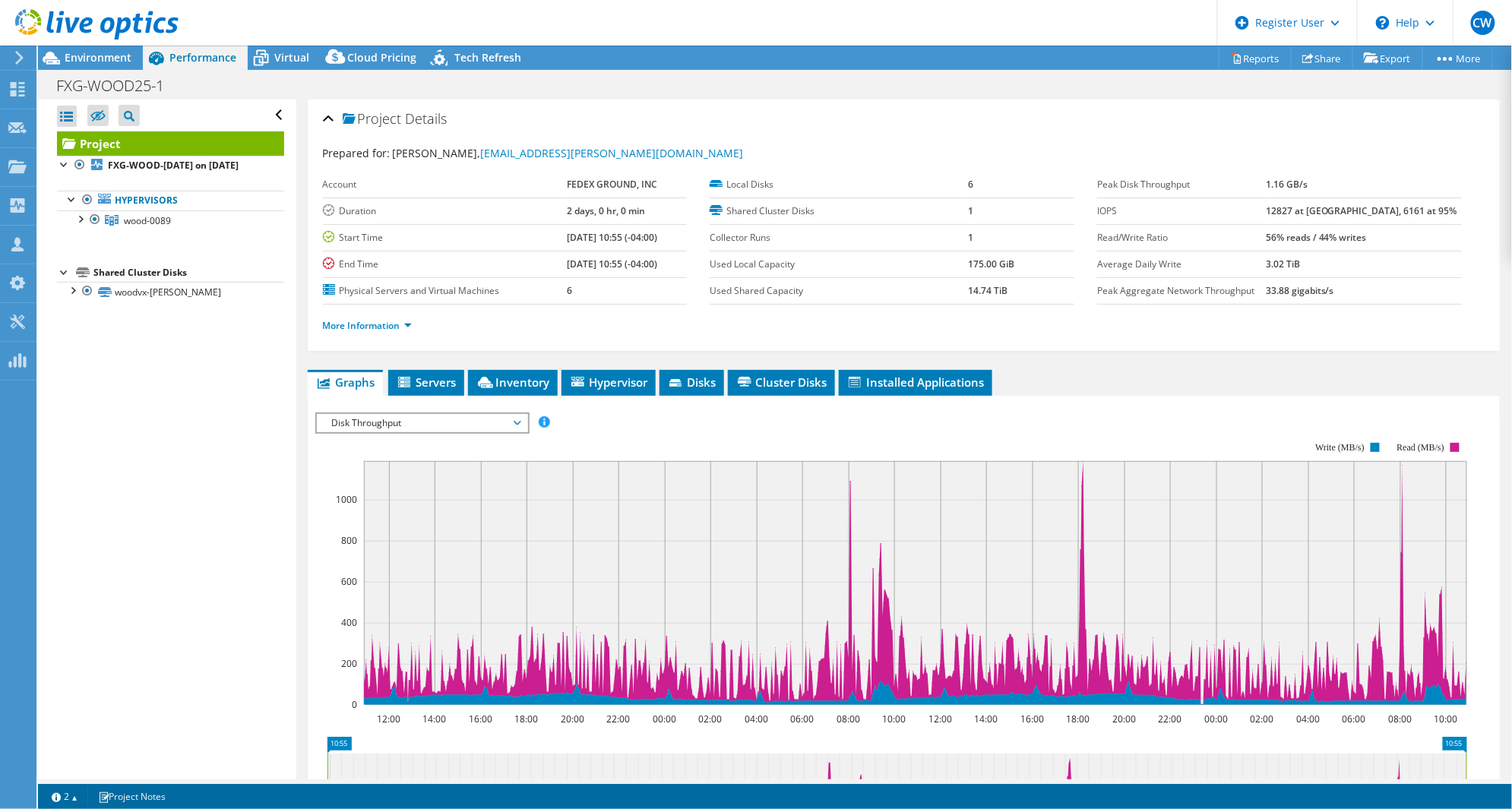
drag, startPoint x: 841, startPoint y: 480, endPoint x: 853, endPoint y: 483, distance: 12.4
click at [853, 483] on rect at bounding box center [916, 583] width 1103 height 243
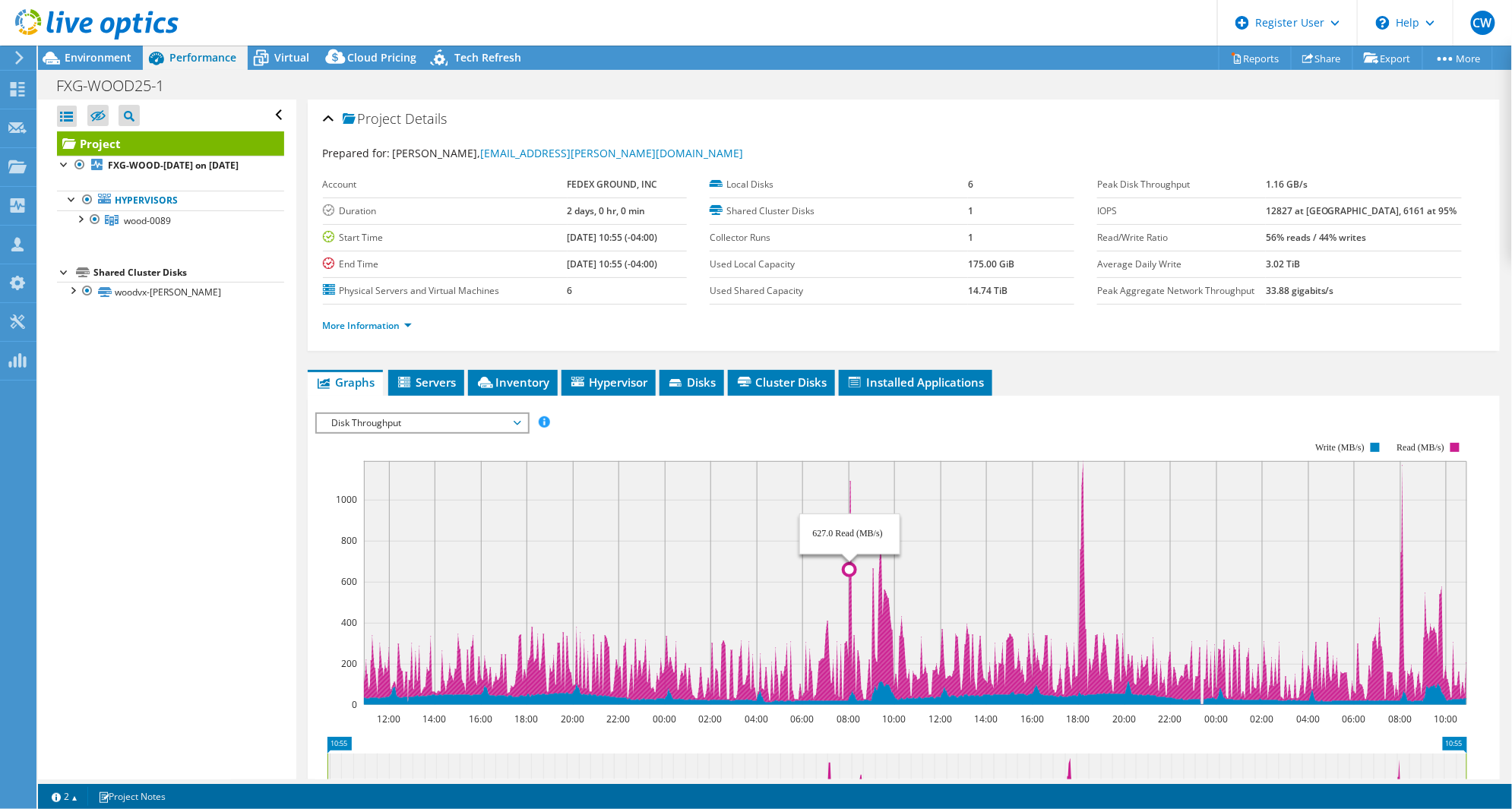
drag, startPoint x: 836, startPoint y: 567, endPoint x: 853, endPoint y: 572, distance: 17.7
click at [853, 572] on icon "12:00 14:00 16:00 18:00 20:00 22:00 00:00 02:00 04:00 06:00 08:00 10:00 12:00 1…" at bounding box center [897, 573] width 1163 height 304
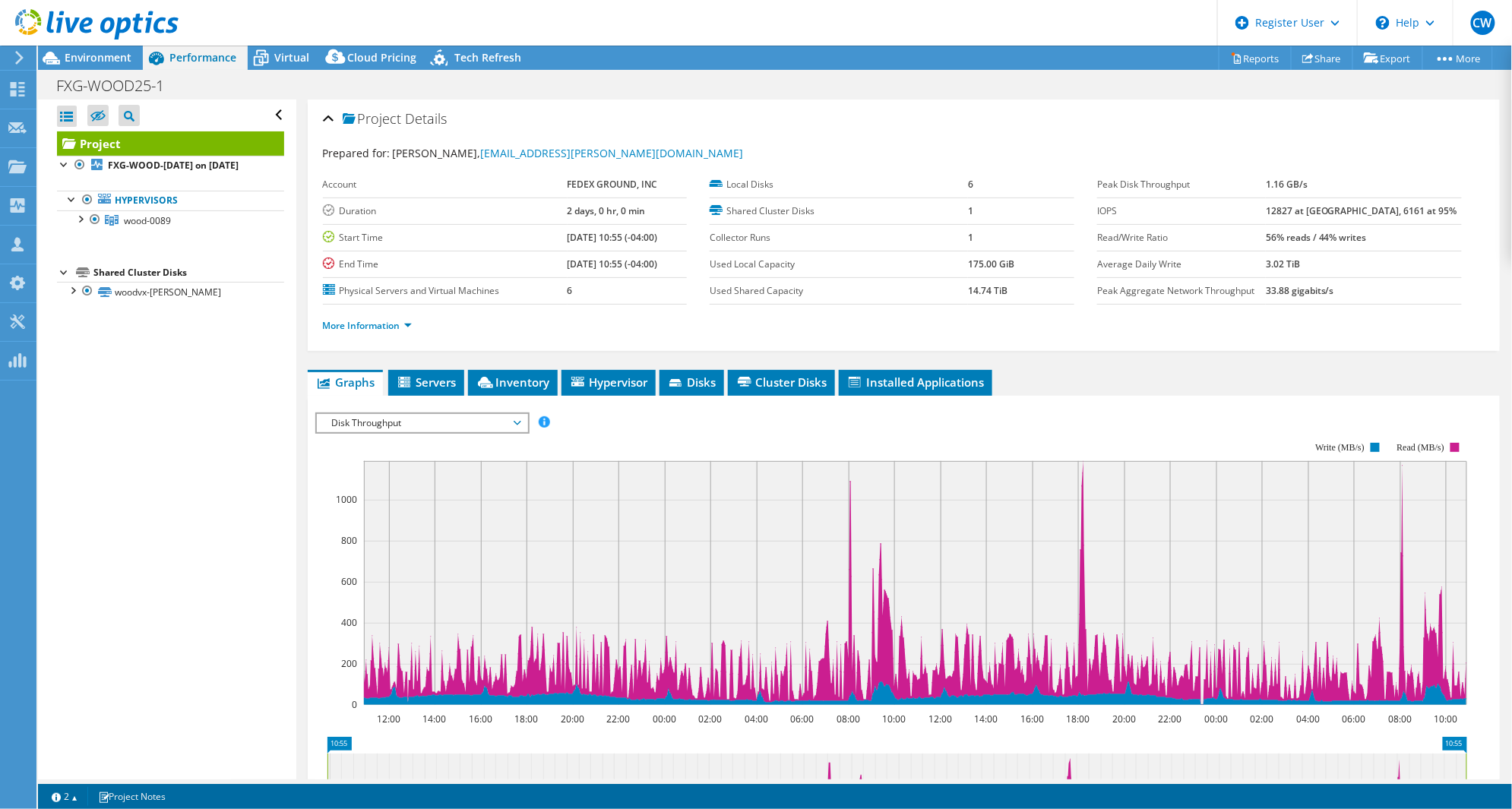
scroll to position [189, 0]
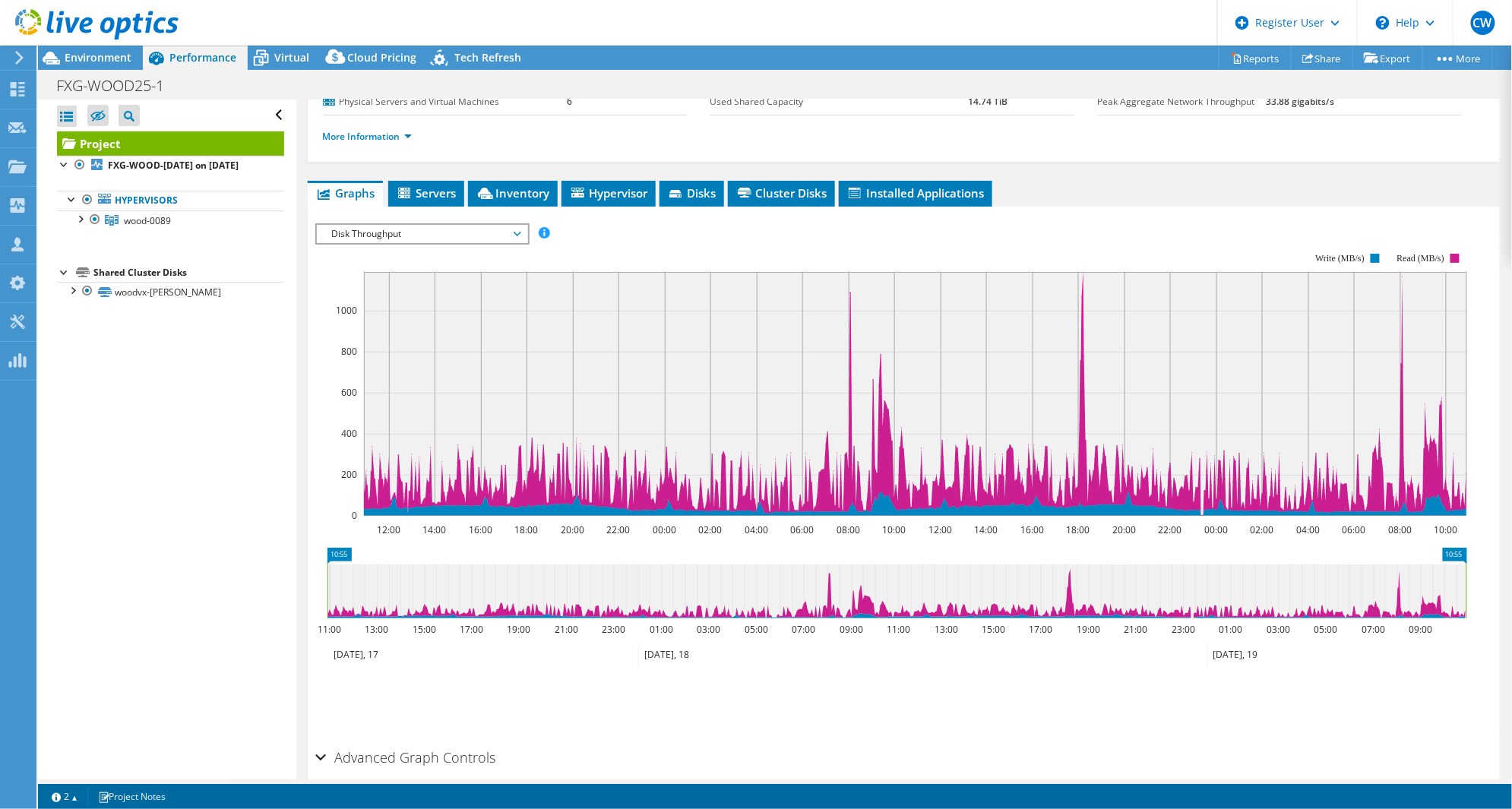
drag, startPoint x: 1051, startPoint y: 582, endPoint x: 1081, endPoint y: 585, distance: 30.1
click at [1081, 585] on icon at bounding box center [897, 591] width 1139 height 54
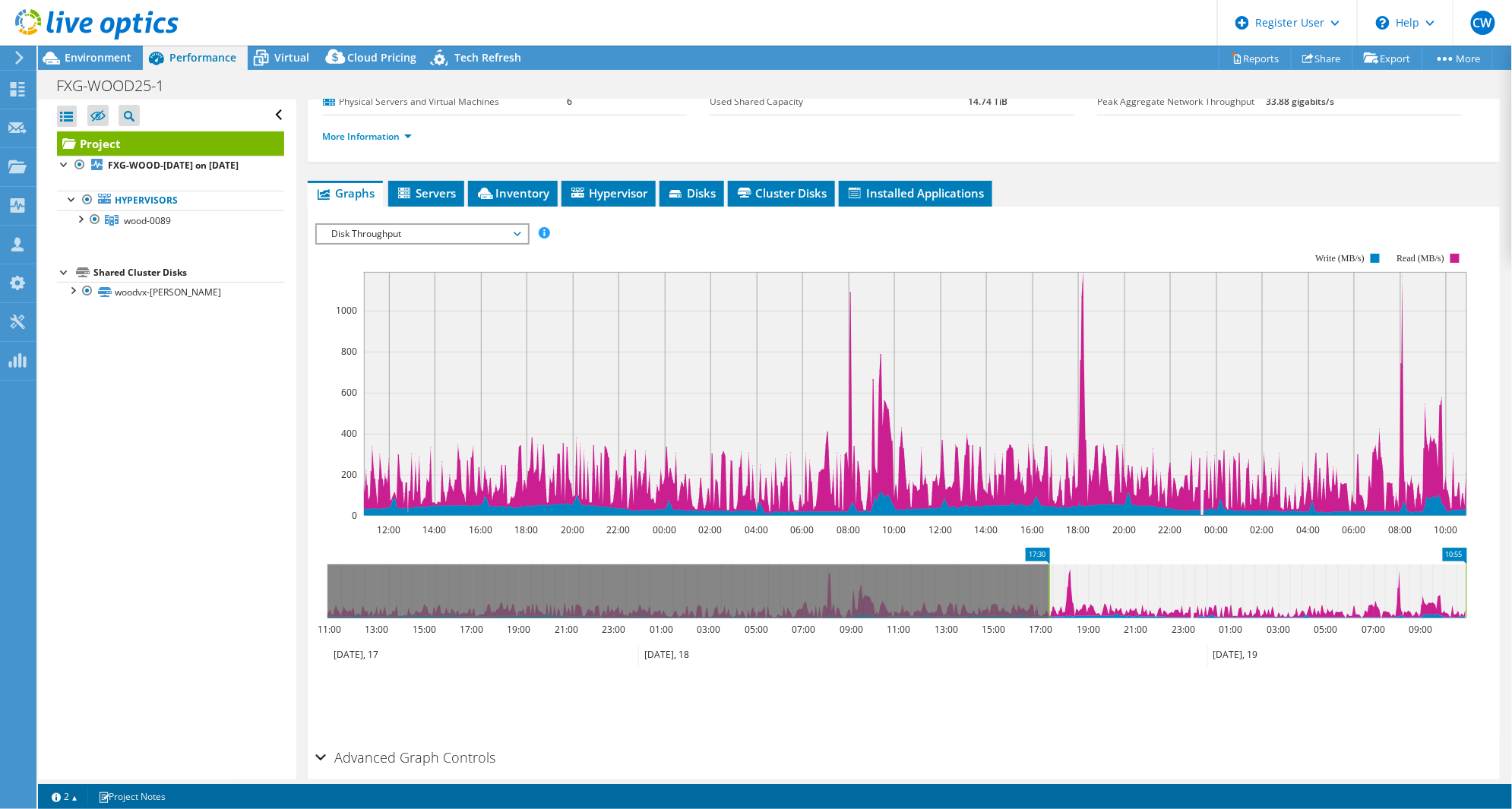
drag, startPoint x: 328, startPoint y: 583, endPoint x: 1050, endPoint y: 589, distance: 722.0
click at [1050, 589] on rect at bounding box center [1049, 591] width 6 height 54
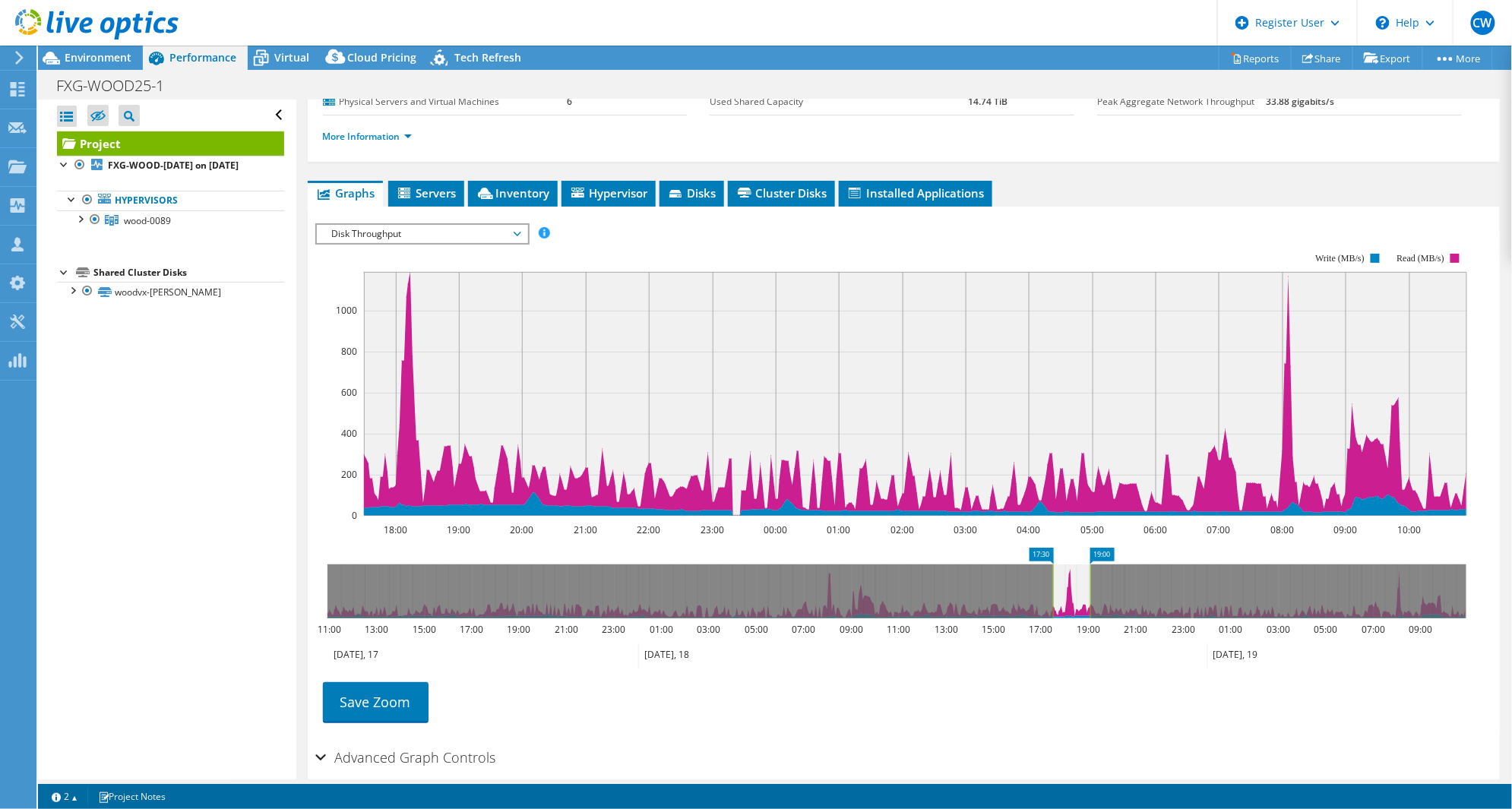
drag, startPoint x: 1466, startPoint y: 579, endPoint x: 1089, endPoint y: 560, distance: 377.5
click at [1089, 560] on icon "17:30 19:00 11:00 13:00 15:00 17:00 19:00 21:00 23:00 01:00 03:00 05:00 07:00 0…" at bounding box center [897, 608] width 1163 height 121
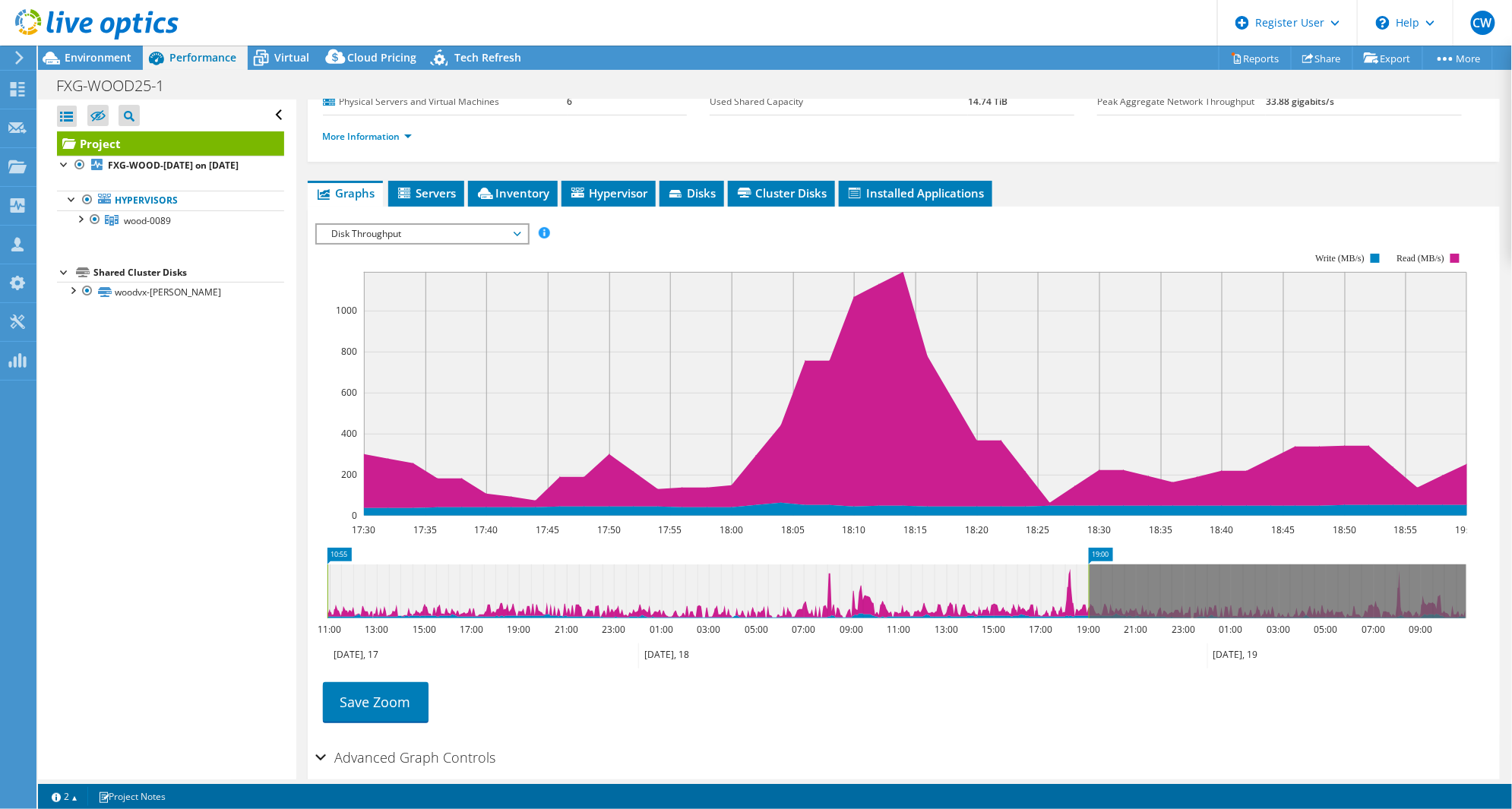
drag, startPoint x: 1051, startPoint y: 571, endPoint x: 291, endPoint y: 607, distance: 760.9
click at [291, 607] on div "Open All Close All Hide Excluded Nodes Project Tree Filter" at bounding box center [775, 439] width 1474 height 680
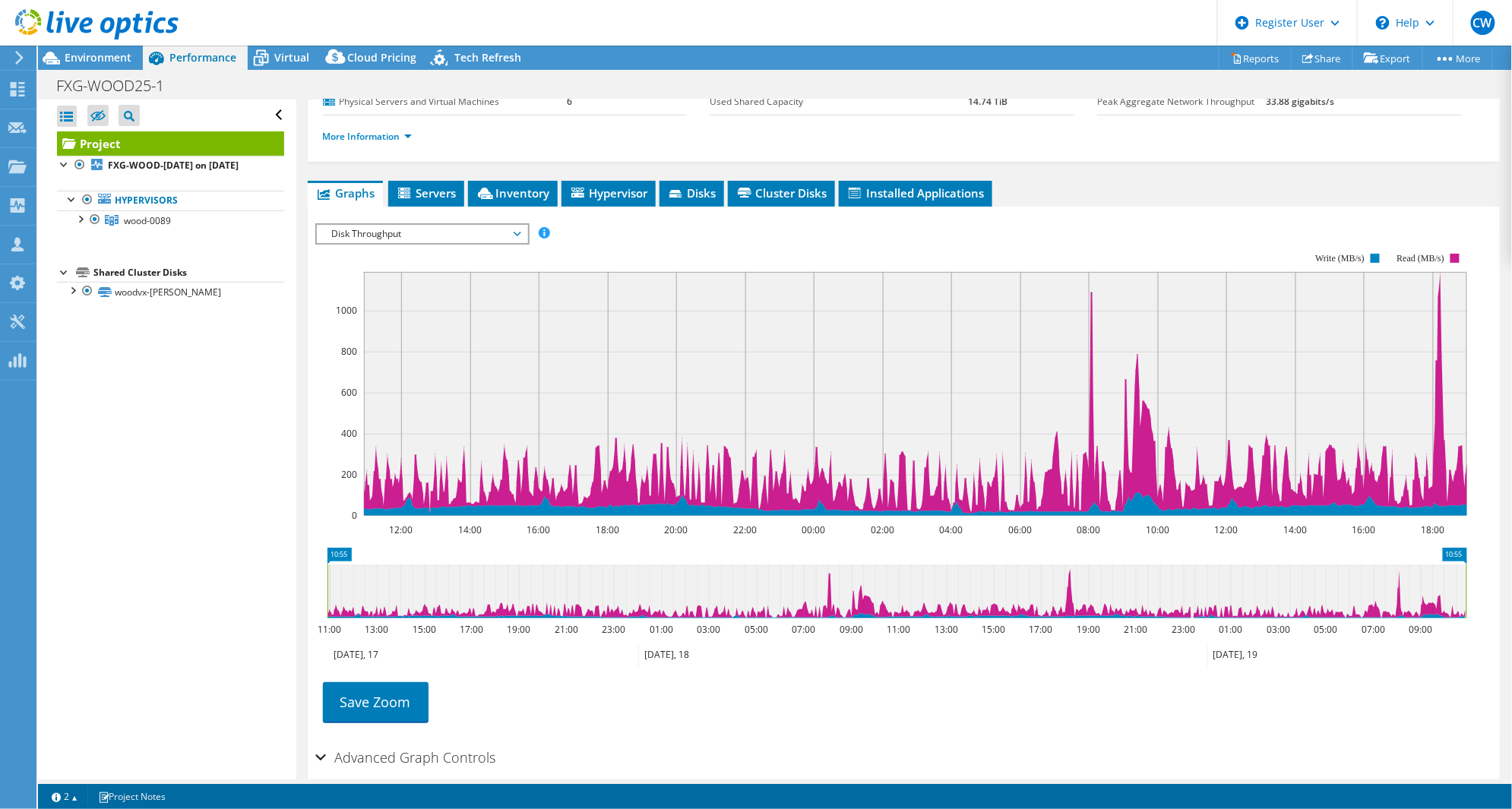
drag, startPoint x: 1090, startPoint y: 577, endPoint x: 1479, endPoint y: 569, distance: 389.1
click at [1479, 569] on section "IOPS Disk Throughput IO Size Latency Queue Depth CPU Percentage Memory Page Fau…" at bounding box center [904, 514] width 1193 height 614
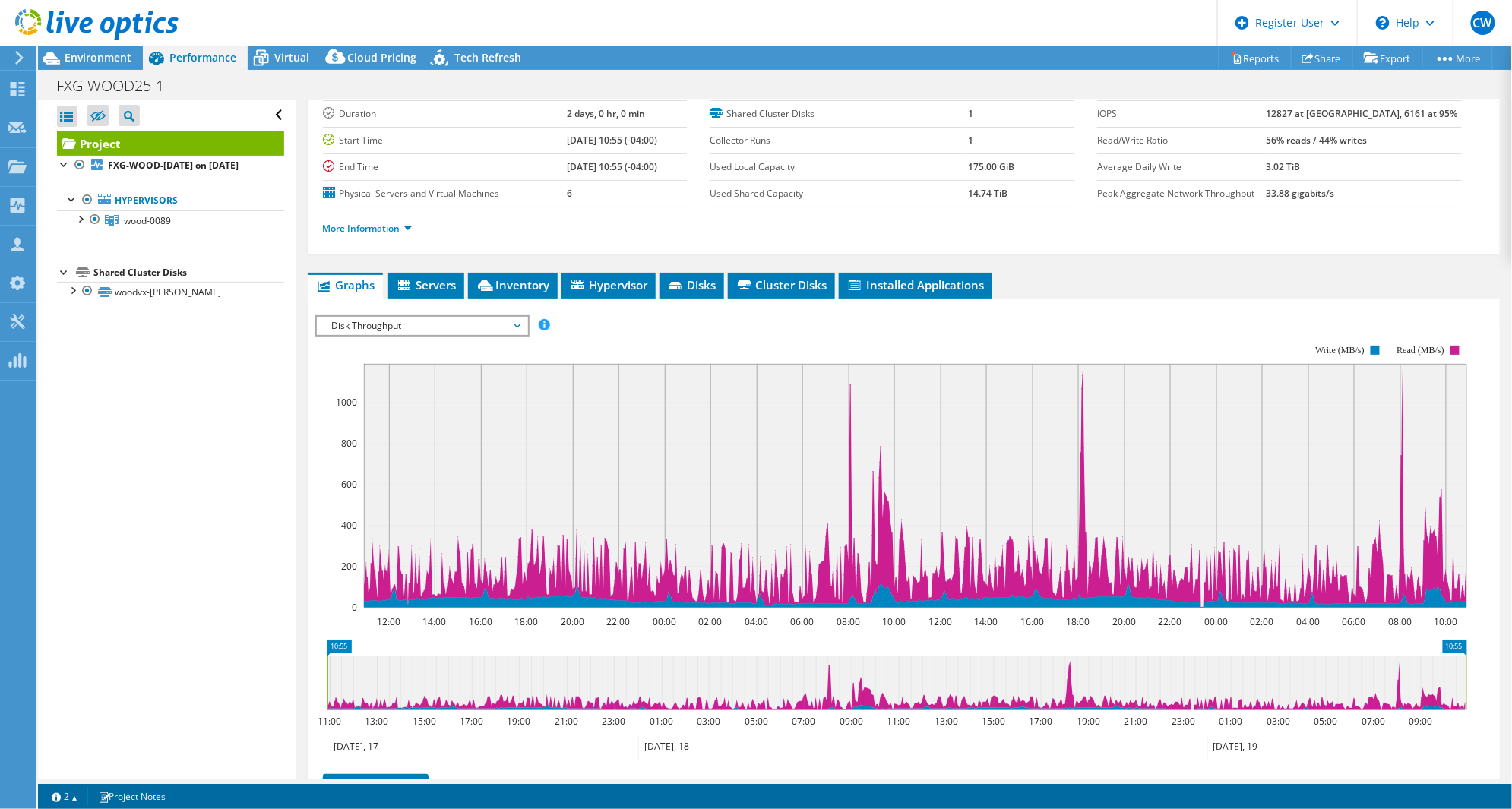
scroll to position [0, 0]
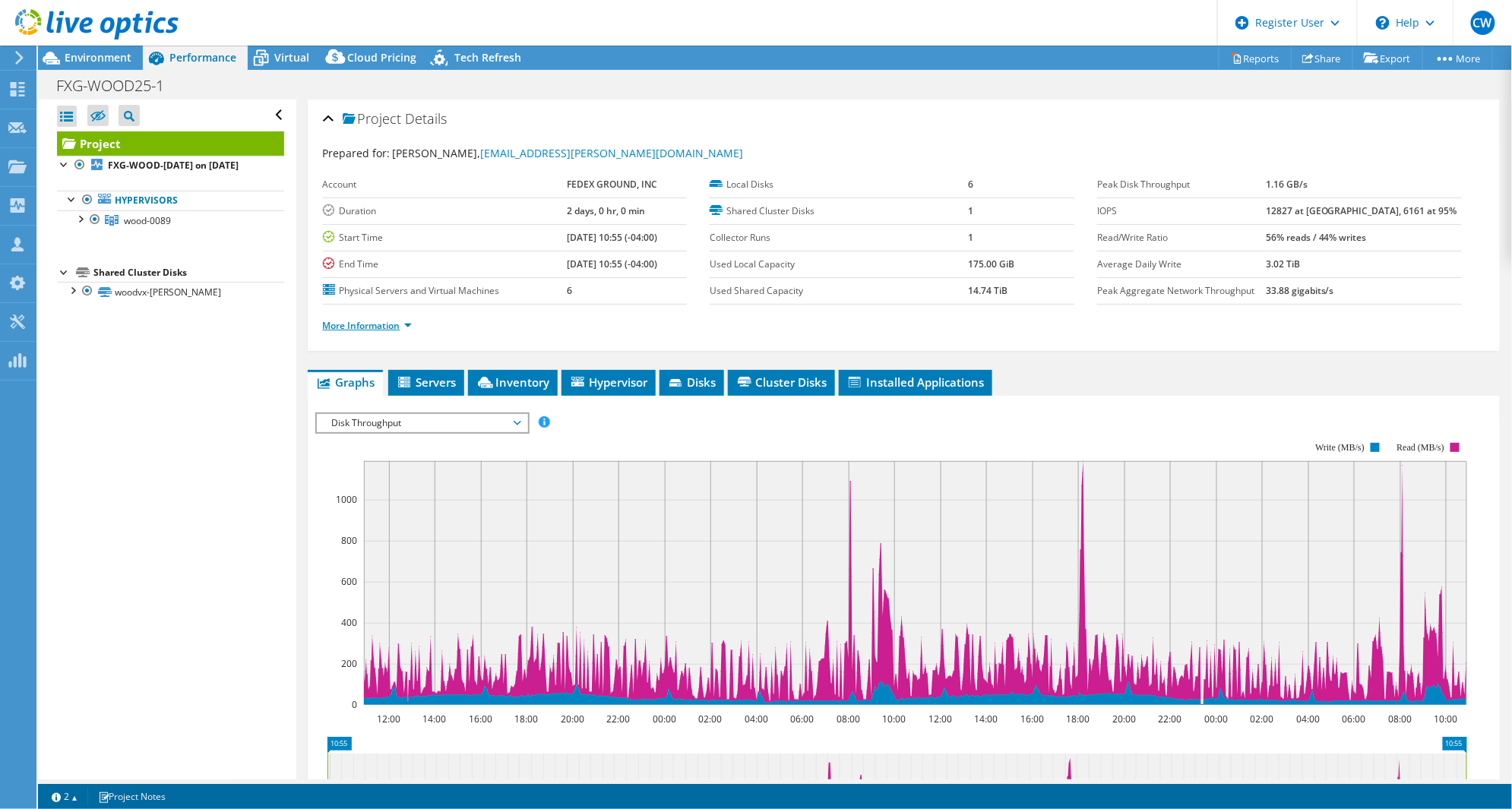
click at [388, 320] on link "More Information" at bounding box center [367, 325] width 89 height 13
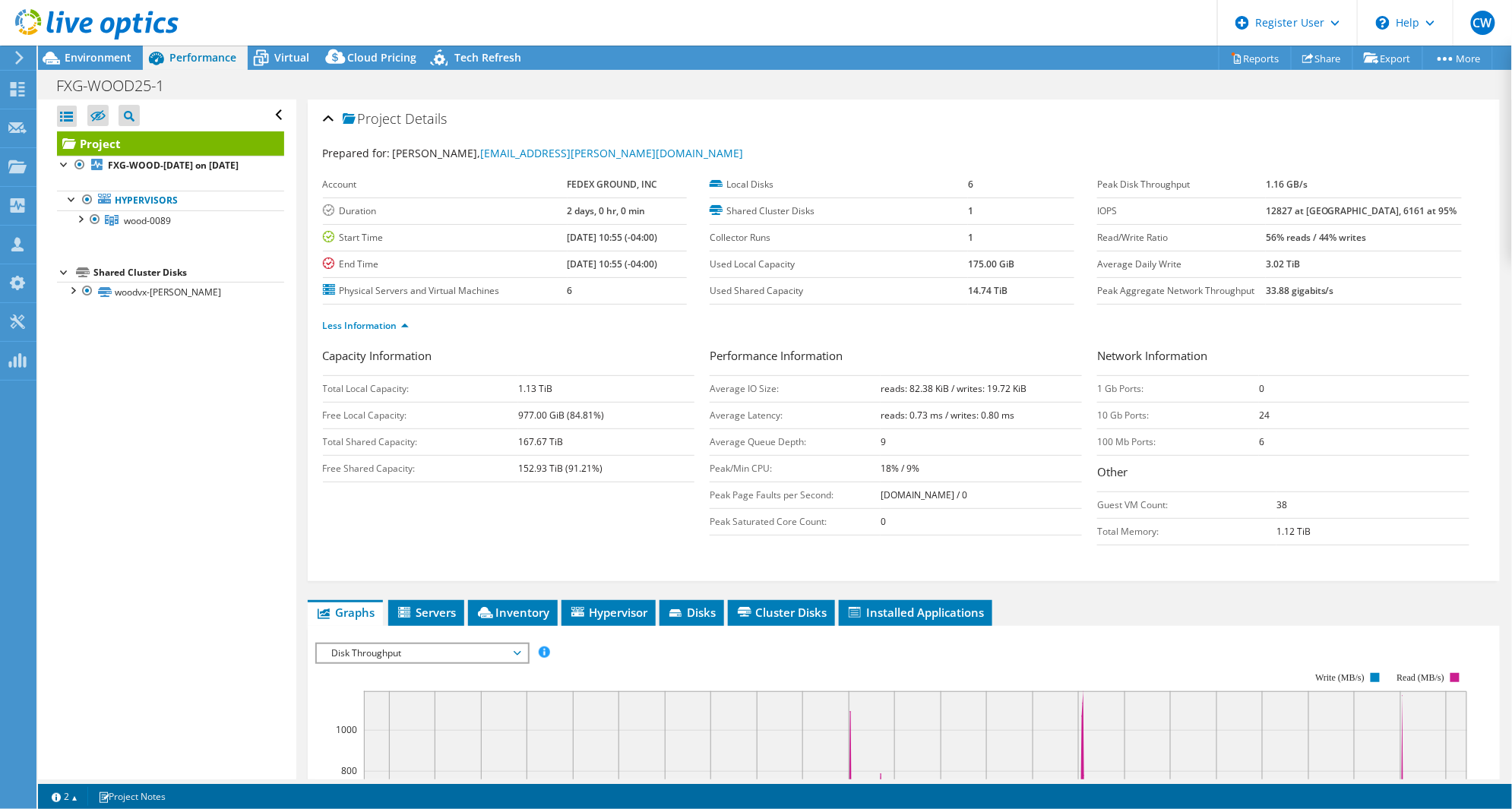
click at [519, 651] on icon at bounding box center [517, 653] width 8 height 4
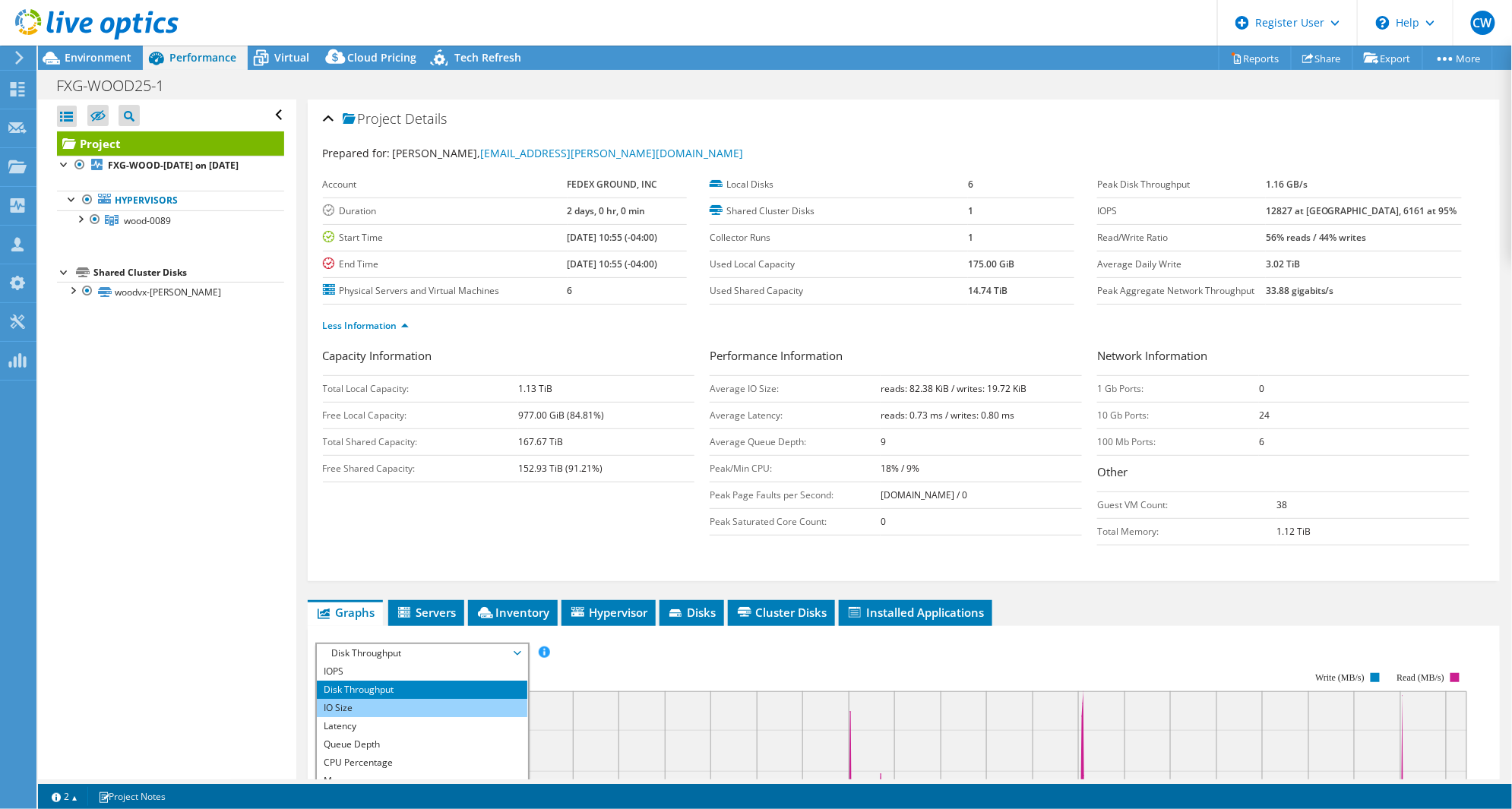
click at [424, 702] on li "IO Size" at bounding box center [422, 707] width 210 height 18
